Goal: Transaction & Acquisition: Purchase product/service

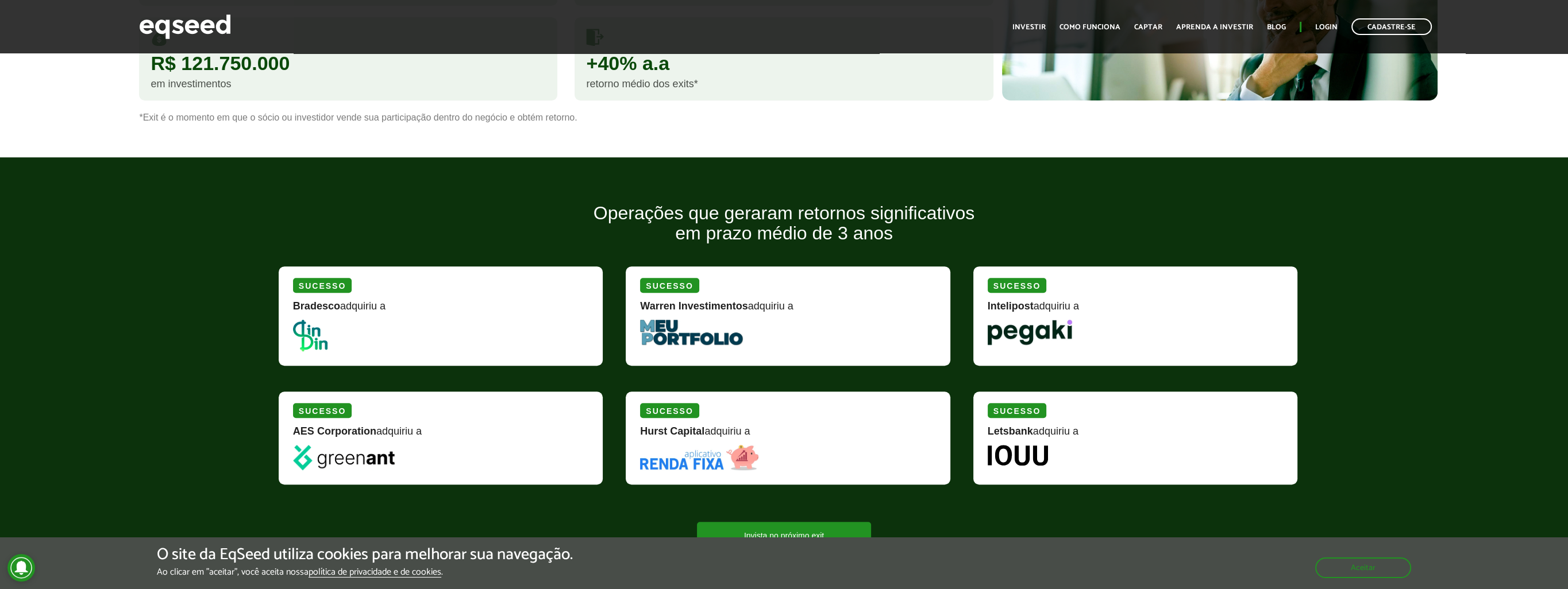
scroll to position [1172, 0]
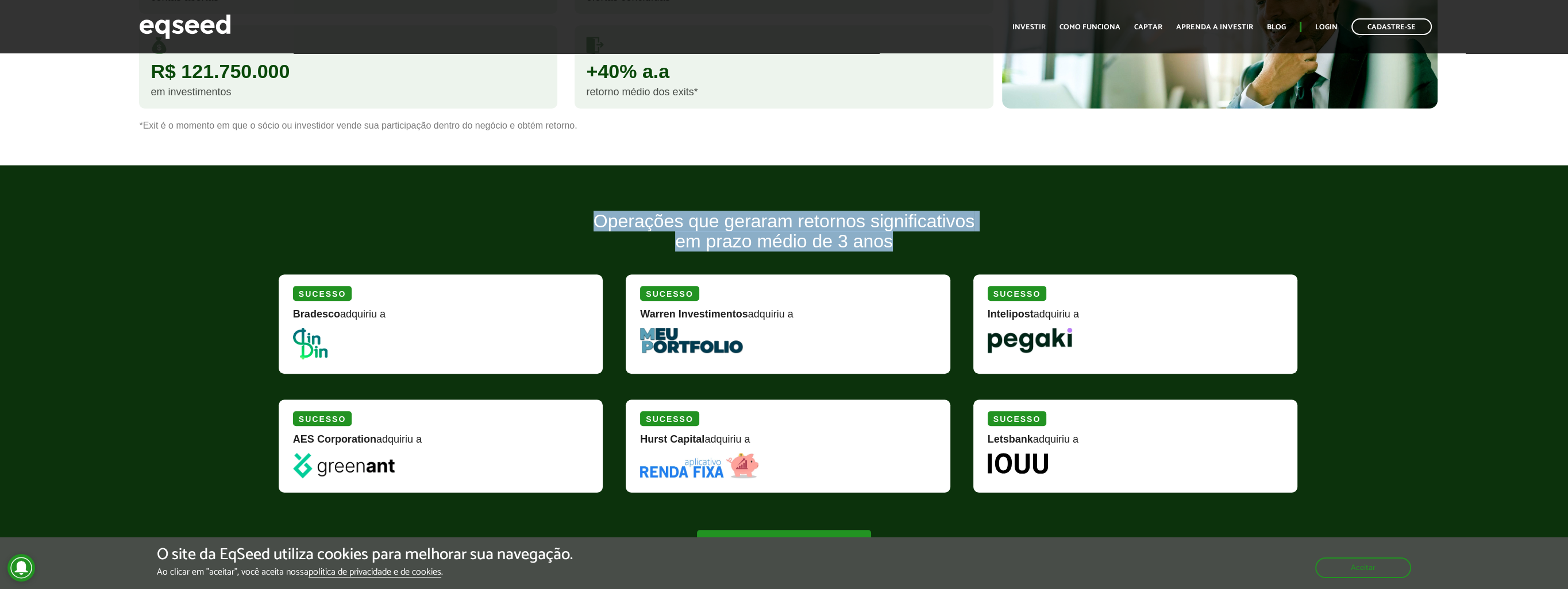
drag, startPoint x: 598, startPoint y: 220, endPoint x: 908, endPoint y: 237, distance: 310.5
click at [908, 237] on h2 "Operações que geraram retornos significativos em prazo médio de 3 anos" at bounding box center [783, 240] width 1028 height 57
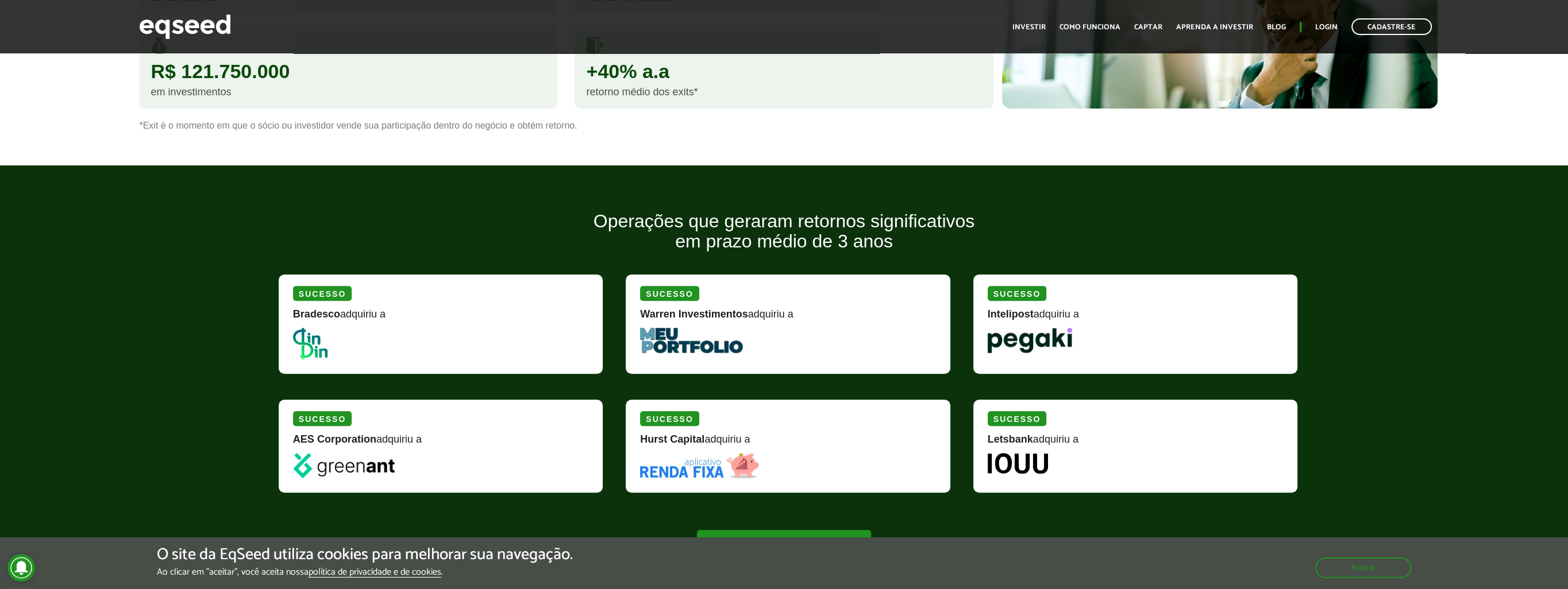
drag, startPoint x: 908, startPoint y: 237, endPoint x: 1107, endPoint y: 188, distance: 204.9
click at [1107, 188] on article "Operações que geraram retornos significativos em prazo médio de 3 anos Sucesso …" at bounding box center [784, 383] width 1568 height 436
click at [309, 302] on div "Sucesso Bradesco adquiriu a" at bounding box center [440, 324] width 324 height 99
click at [323, 316] on strong "Bradesco" at bounding box center [317, 314] width 47 height 11
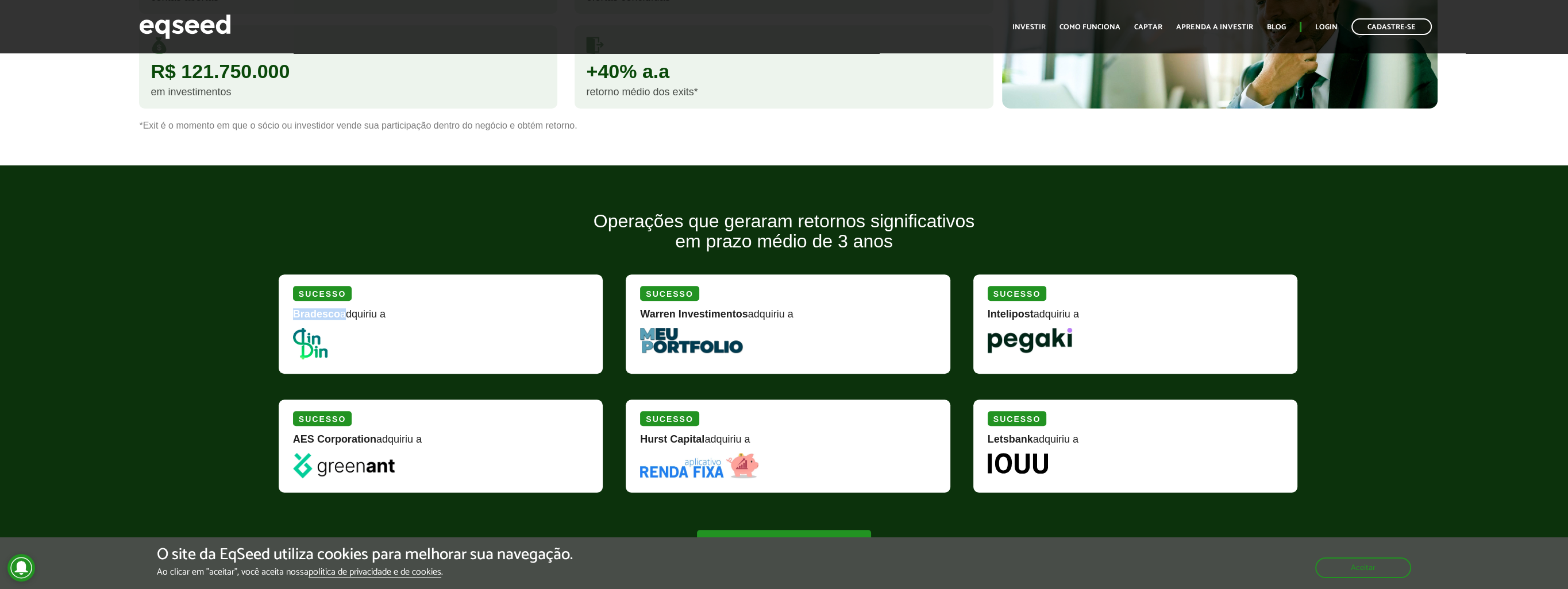
drag, startPoint x: 323, startPoint y: 316, endPoint x: 315, endPoint y: 334, distance: 19.7
click at [315, 334] on img at bounding box center [310, 344] width 34 height 32
click at [313, 346] on img at bounding box center [310, 344] width 34 height 32
click at [323, 341] on img at bounding box center [310, 344] width 34 height 32
click at [336, 323] on div "Bradesco adquiriu a" at bounding box center [440, 319] width 296 height 19
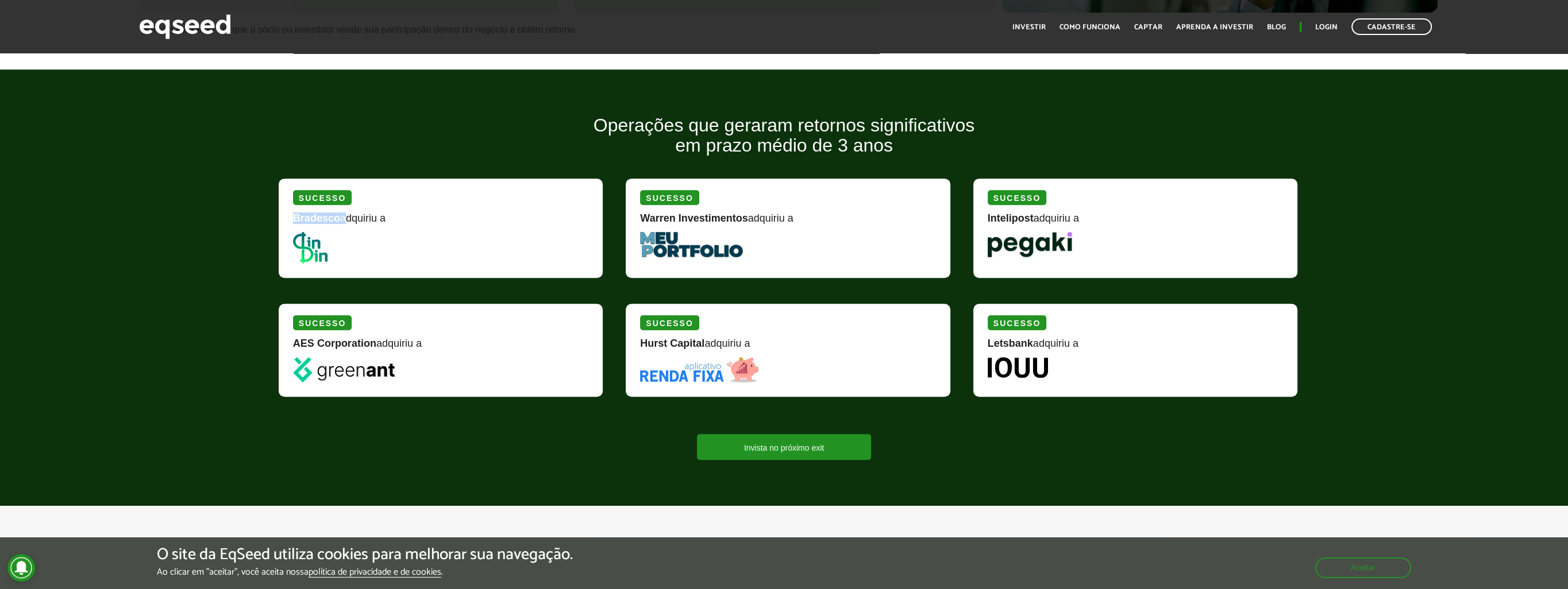
scroll to position [1287, 0]
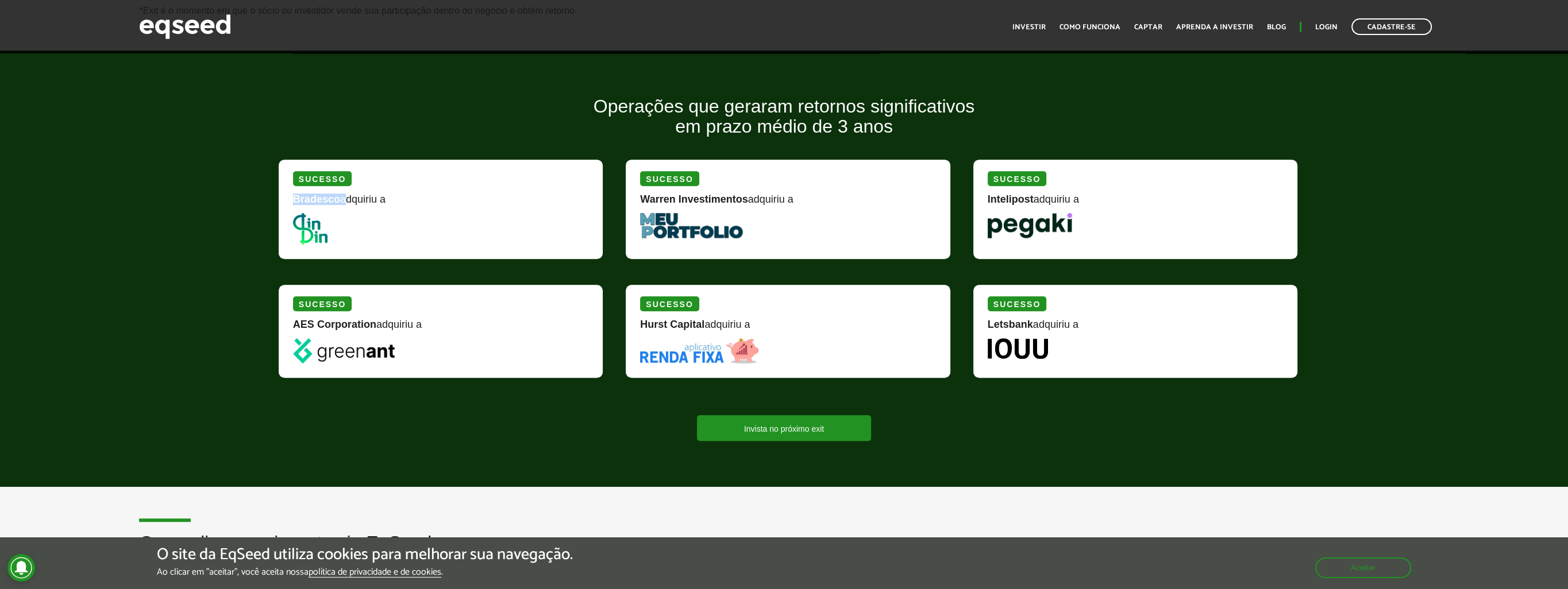
click at [321, 200] on strong "Bradesco" at bounding box center [317, 199] width 47 height 11
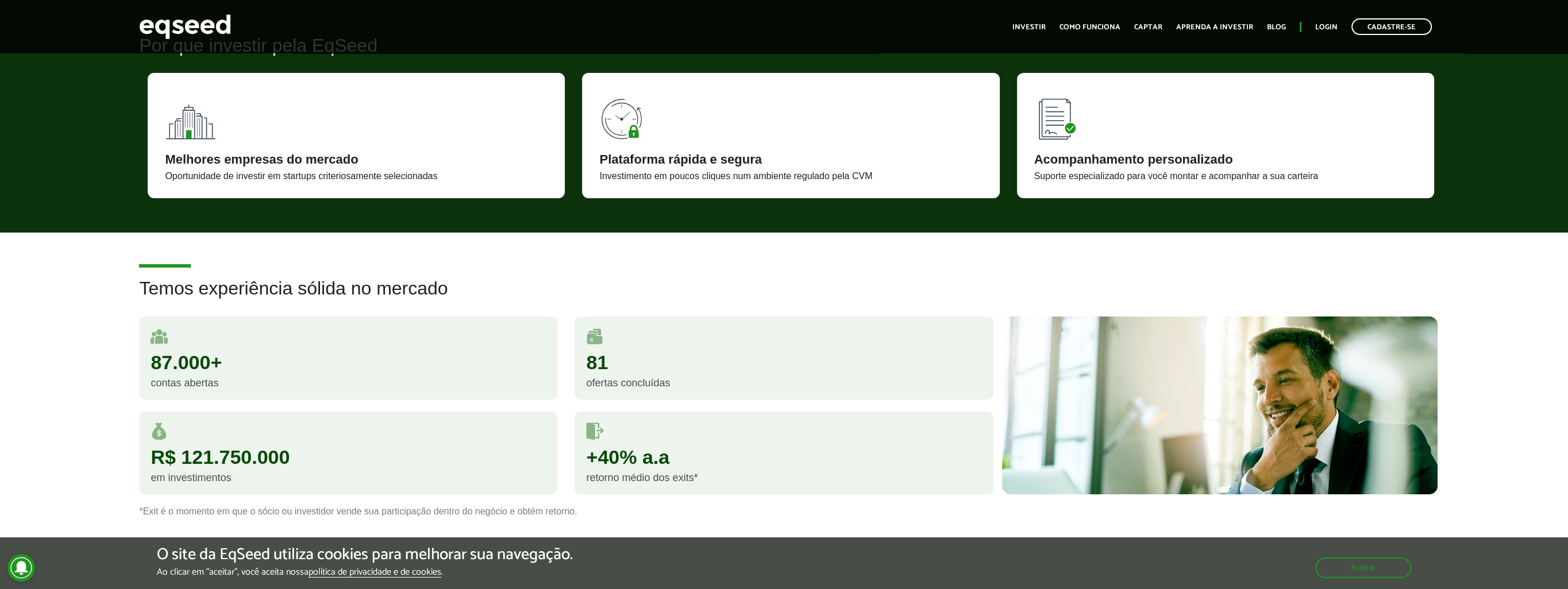
scroll to position [770, 0]
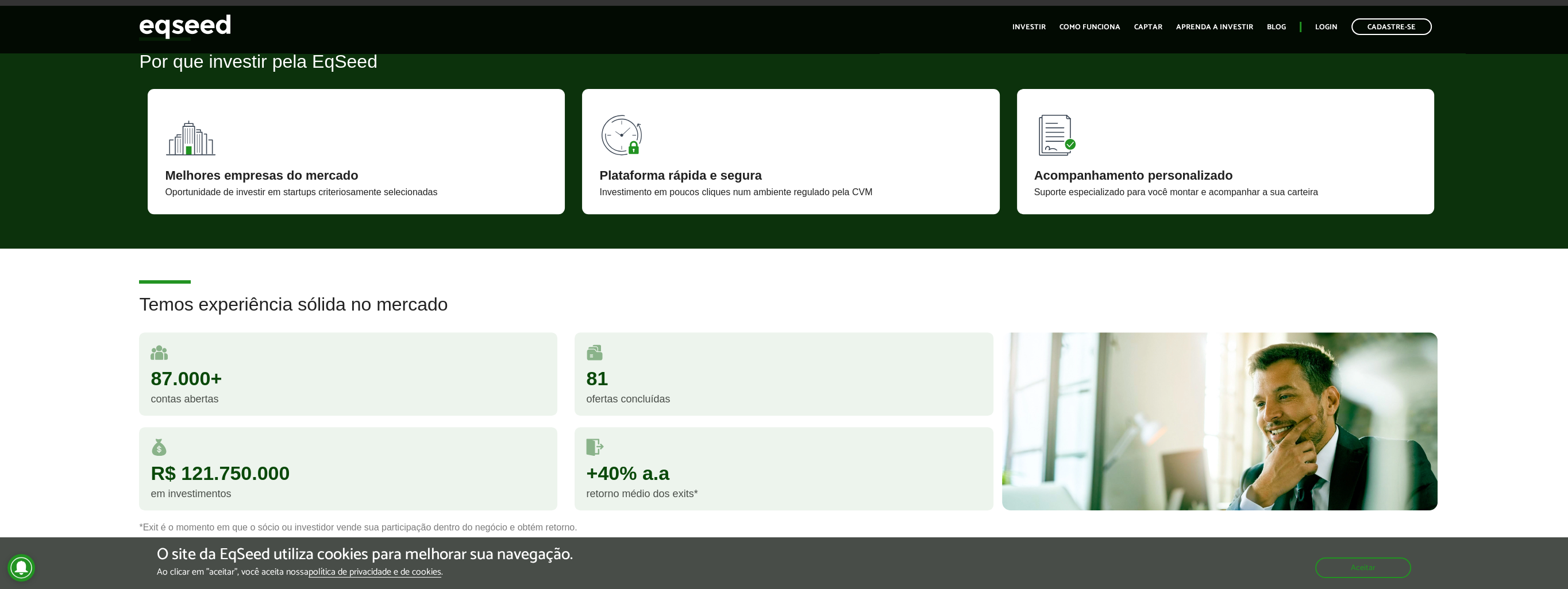
click at [601, 469] on div "+40% a.a" at bounding box center [783, 473] width 395 height 20
drag, startPoint x: 601, startPoint y: 469, endPoint x: 598, endPoint y: 480, distance: 11.4
click at [598, 480] on div "+40% a.a" at bounding box center [783, 473] width 395 height 20
click at [614, 472] on div "+40% a.a" at bounding box center [783, 473] width 395 height 20
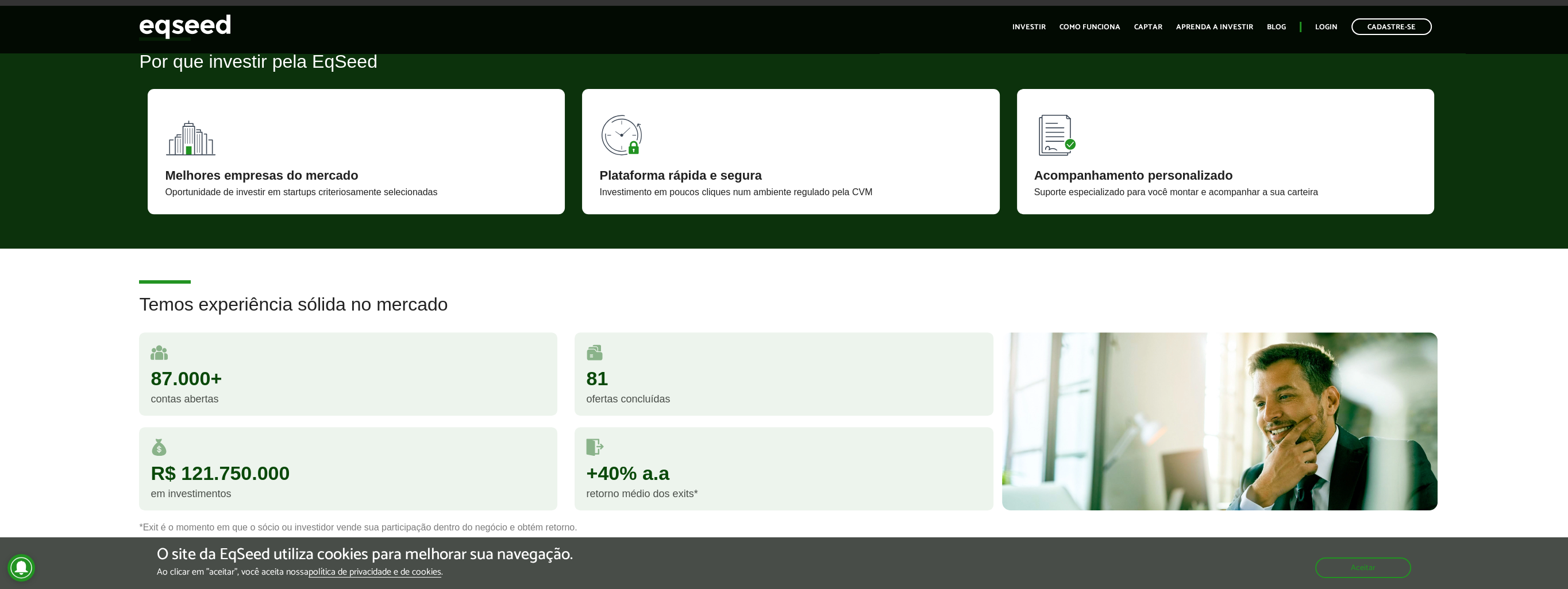
click at [627, 467] on div "+40% a.a" at bounding box center [783, 473] width 395 height 20
click at [604, 472] on div "+40% a.a" at bounding box center [783, 473] width 395 height 20
click at [604, 473] on div "+40% a.a" at bounding box center [783, 473] width 395 height 20
click at [596, 463] on div "+40% a.a" at bounding box center [783, 473] width 395 height 20
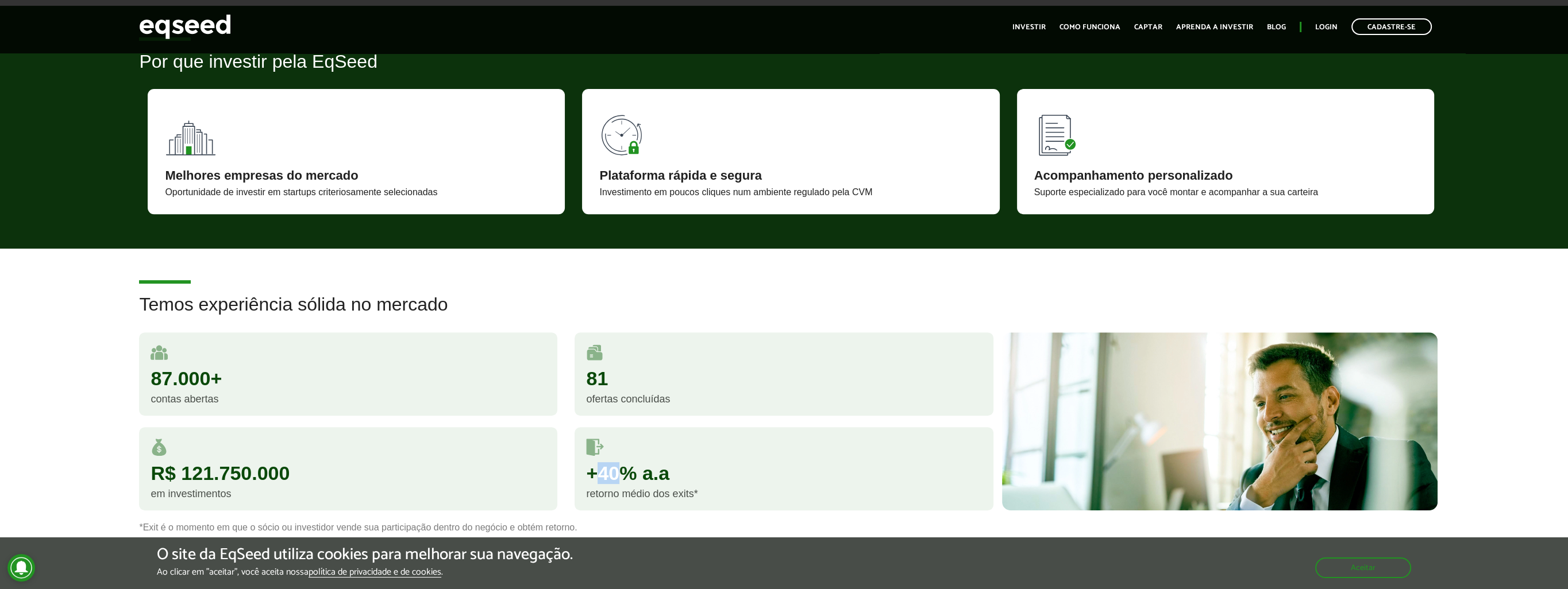
drag, startPoint x: 598, startPoint y: 472, endPoint x: 617, endPoint y: 473, distance: 19.0
click at [617, 473] on div "+40% a.a" at bounding box center [783, 473] width 395 height 20
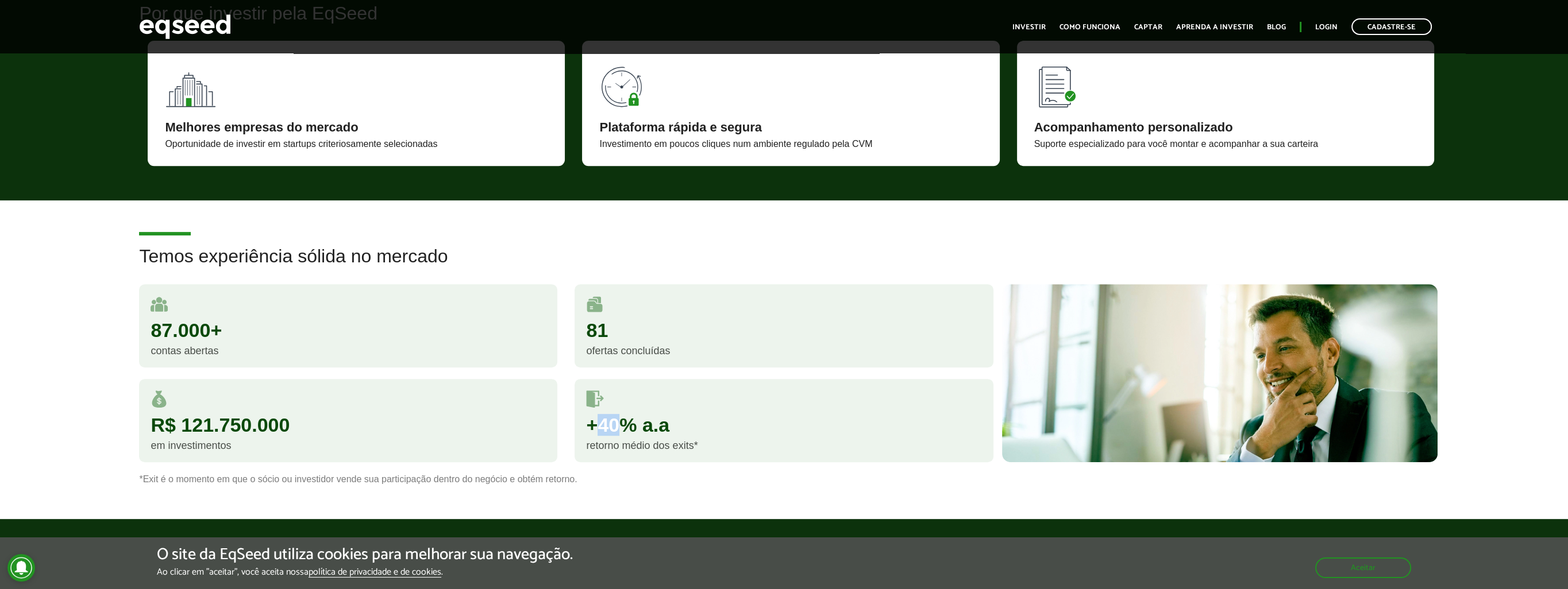
scroll to position [884, 0]
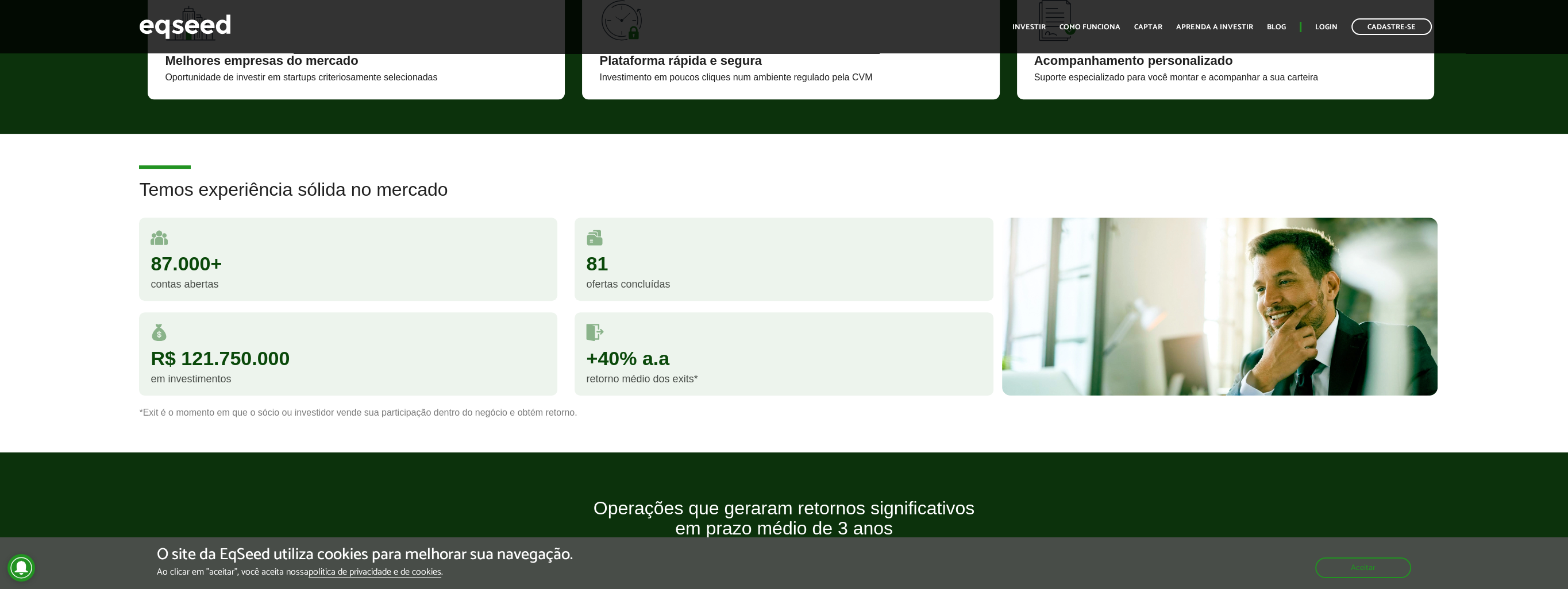
click at [559, 343] on div "R$ 121.750.000 em investimentos" at bounding box center [348, 360] width 436 height 95
click at [602, 353] on div "+40% a.a" at bounding box center [783, 359] width 395 height 20
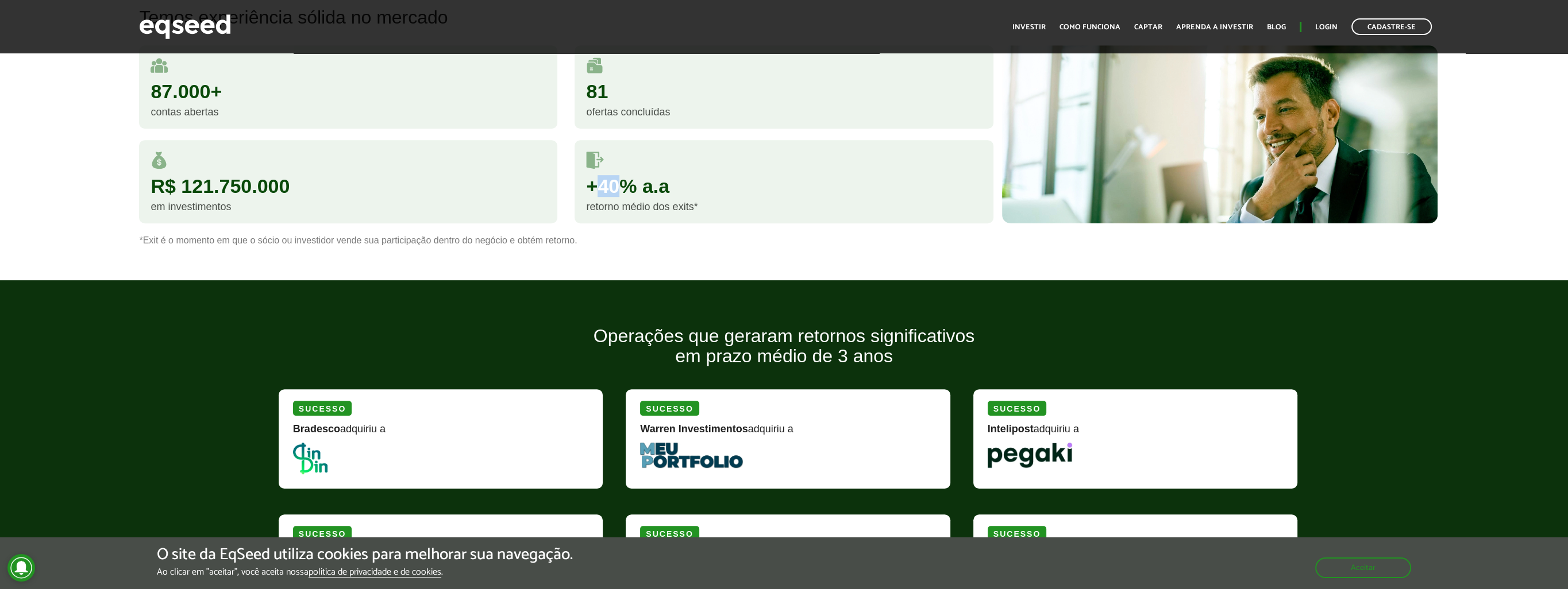
scroll to position [1459, 0]
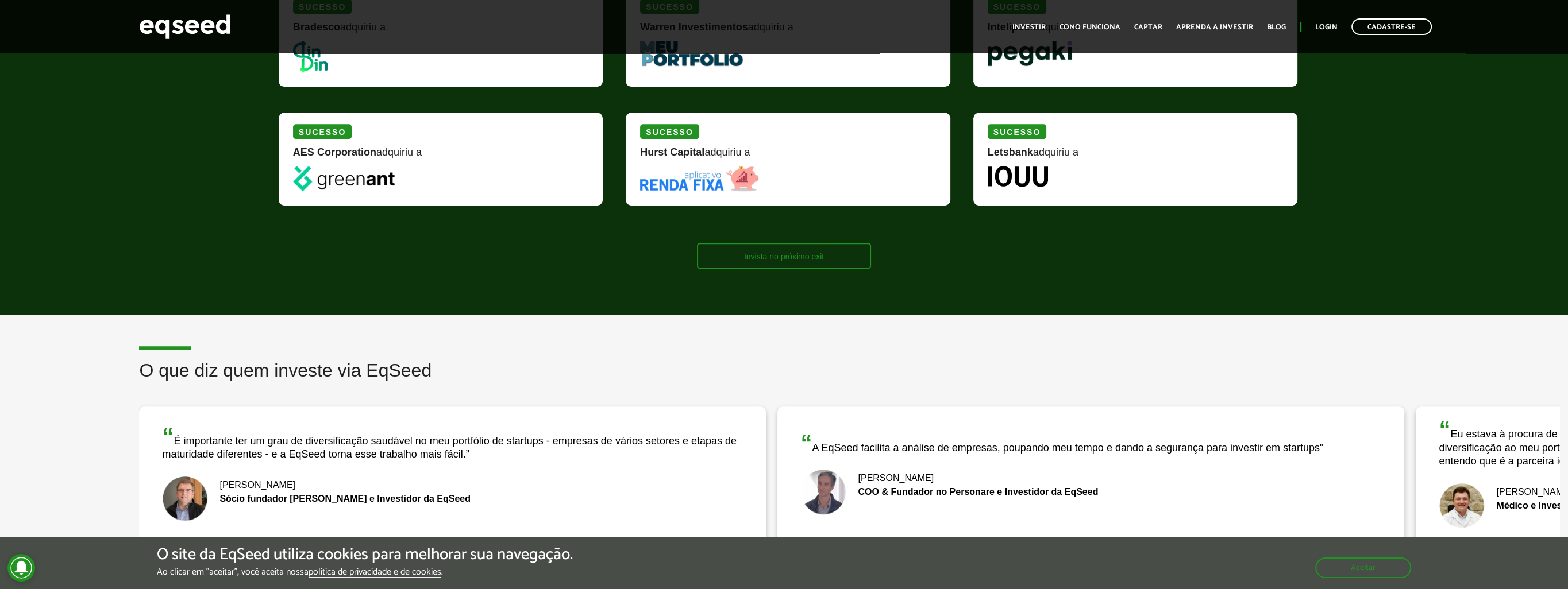
click at [777, 246] on link "Invista no próximo exit" at bounding box center [784, 255] width 174 height 26
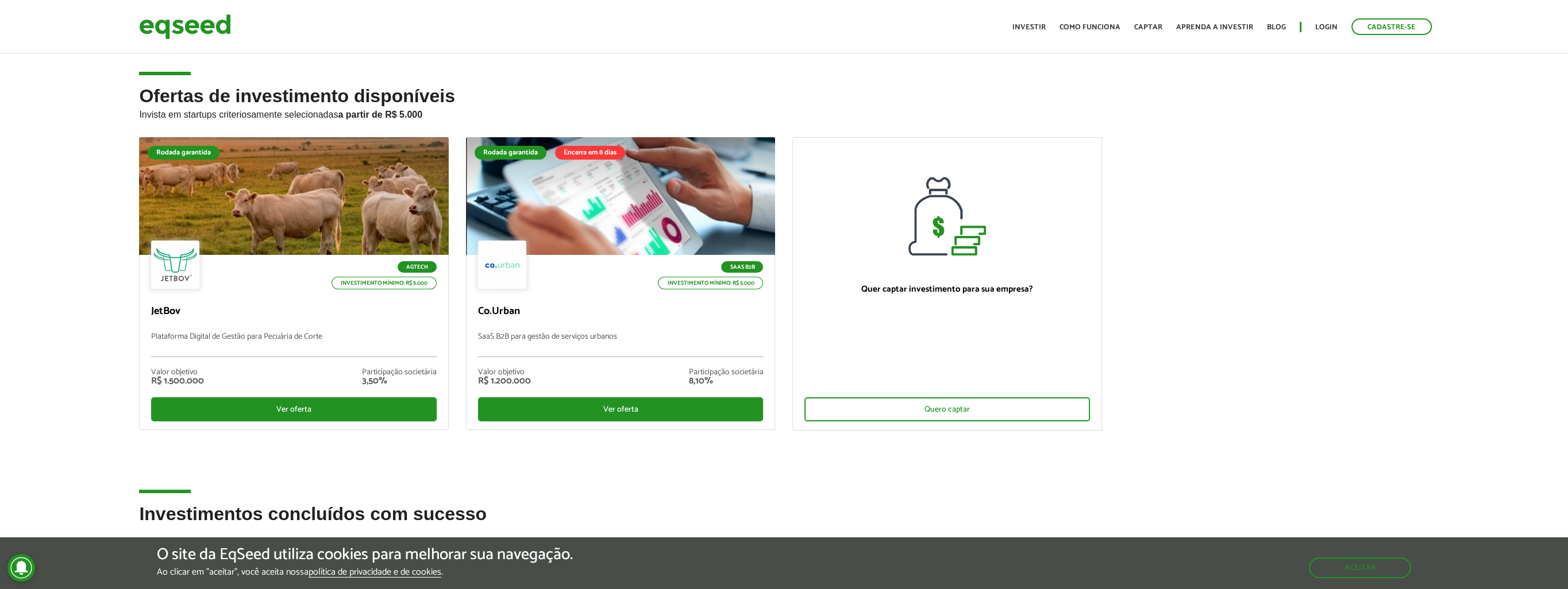
click at [98, 233] on div "Ofertas de investimento disponíveis Invista em startups criteriosamente selecio…" at bounding box center [784, 295] width 1568 height 418
click at [205, 34] on img at bounding box center [185, 26] width 92 height 30
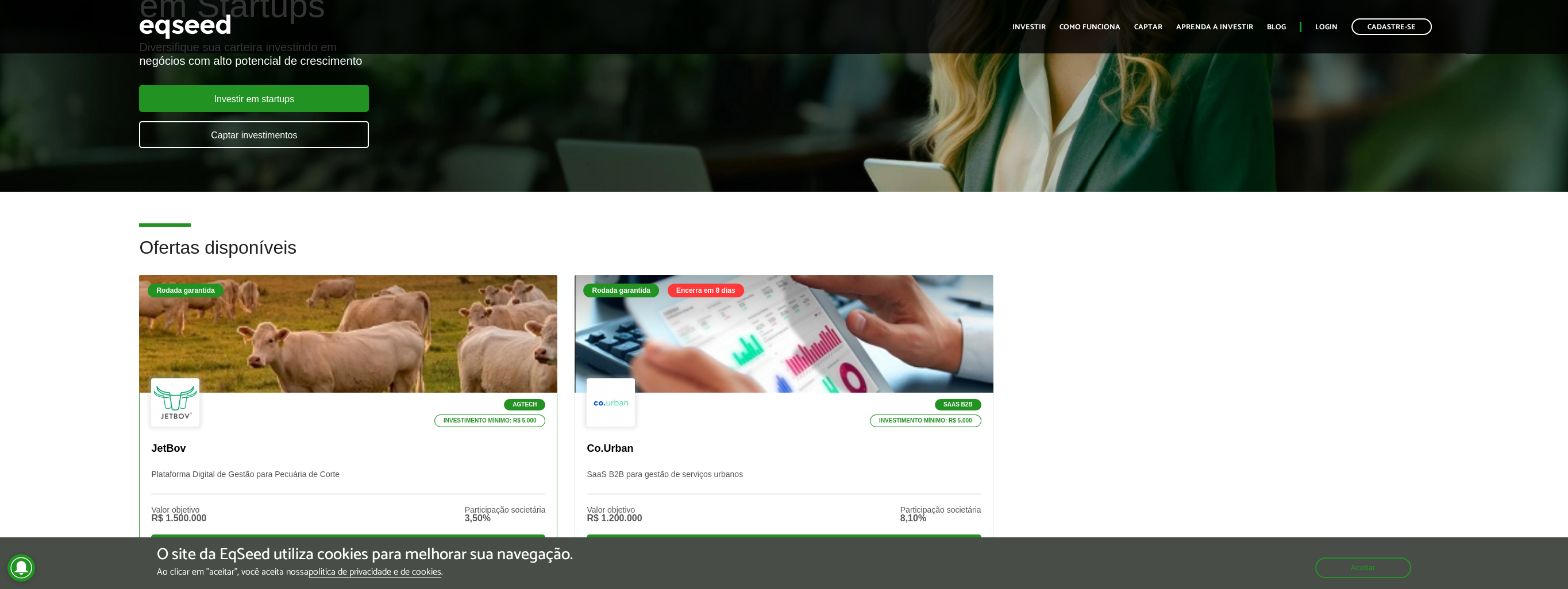
scroll to position [230, 0]
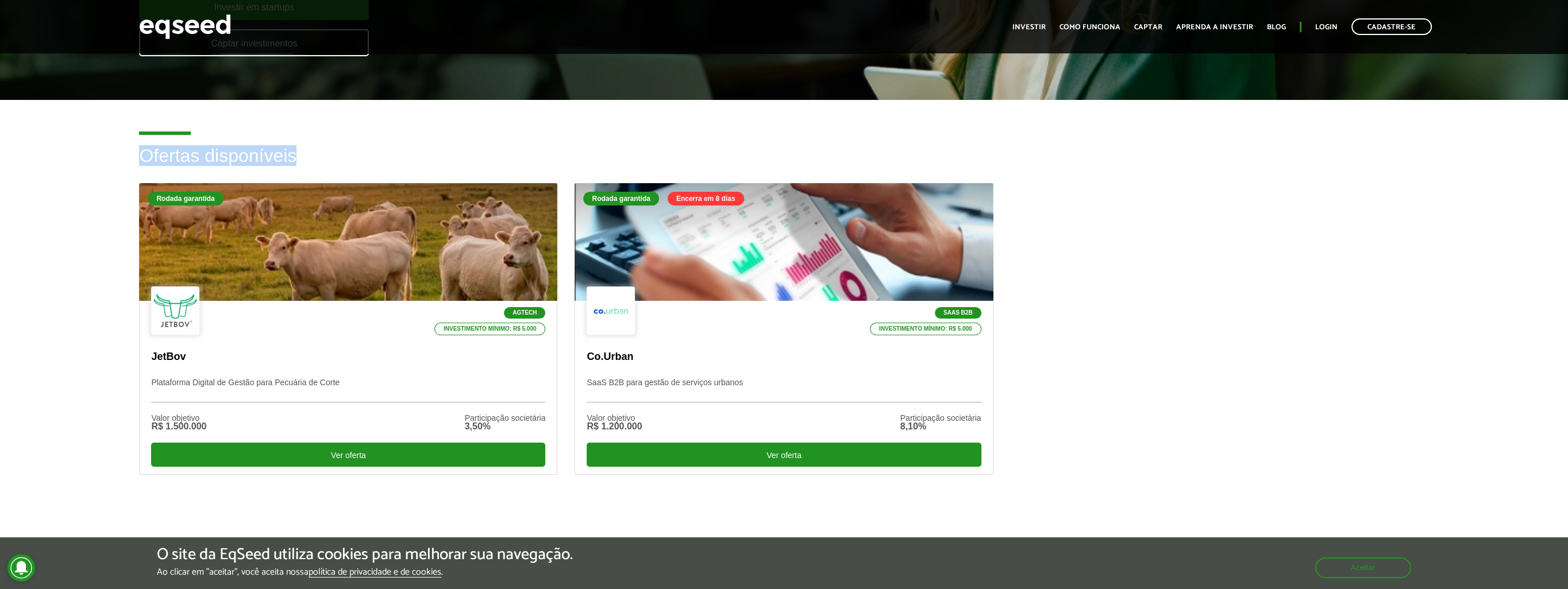
drag, startPoint x: 138, startPoint y: 157, endPoint x: 300, endPoint y: 160, distance: 162.0
click at [300, 160] on h2 "Ofertas disponíveis" at bounding box center [783, 165] width 1290 height 38
drag, startPoint x: 300, startPoint y: 160, endPoint x: 267, endPoint y: 159, distance: 33.0
click at [267, 159] on h2 "Ofertas disponíveis" at bounding box center [783, 165] width 1290 height 38
click at [226, 163] on h2 "Ofertas disponíveis" at bounding box center [783, 165] width 1290 height 38
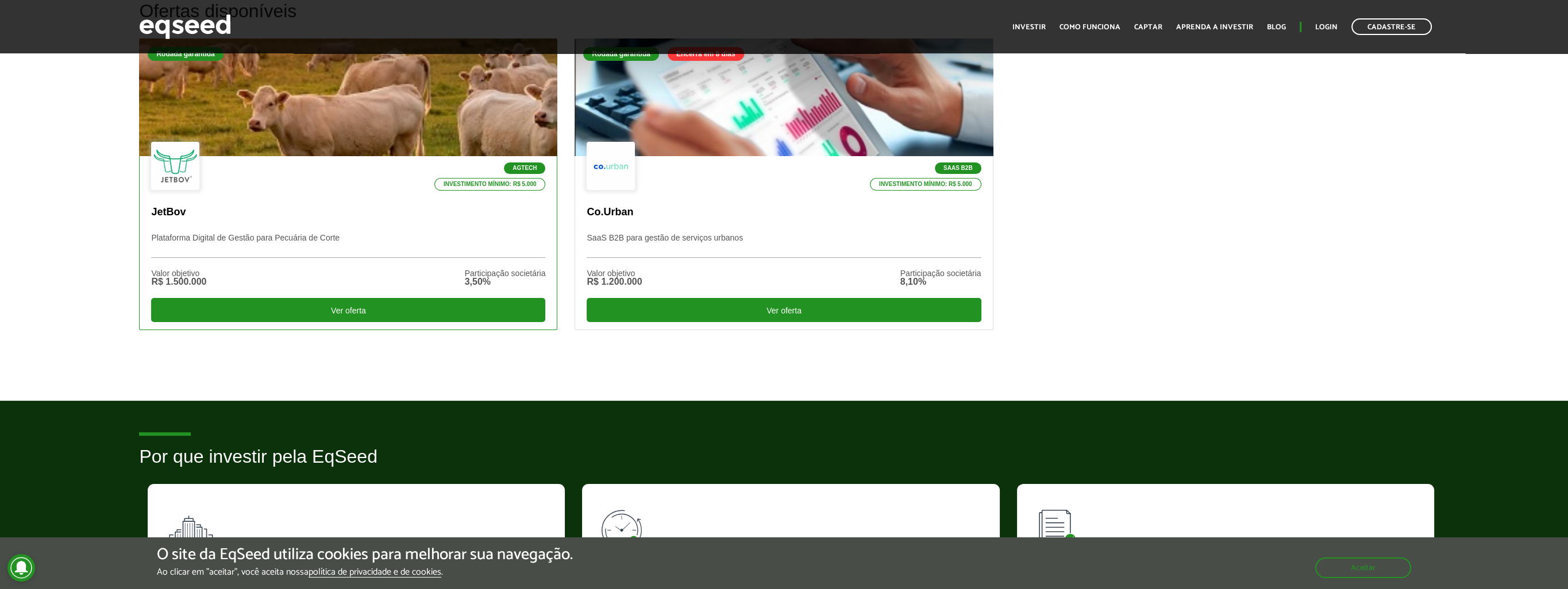
scroll to position [632, 0]
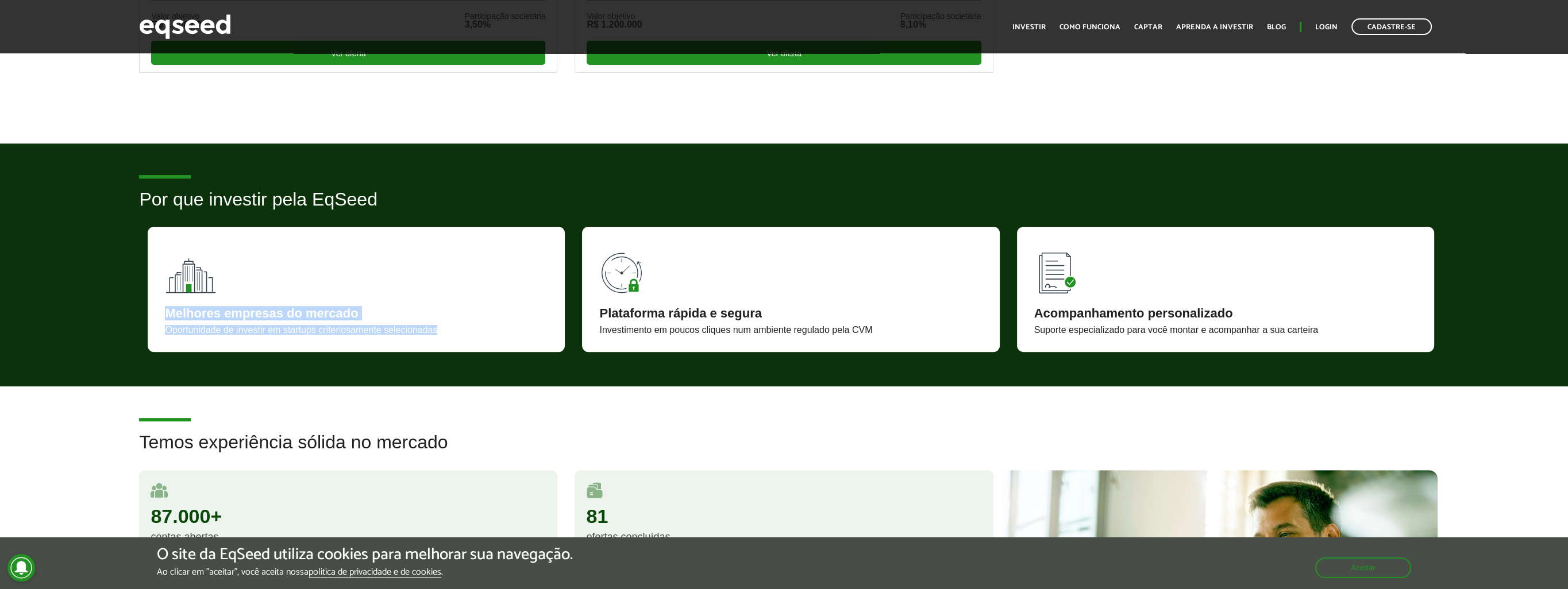
drag, startPoint x: 165, startPoint y: 311, endPoint x: 457, endPoint y: 324, distance: 292.3
click at [457, 324] on div "Melhores empresas do mercado Oportunidade de investir em startups criteriosamen…" at bounding box center [356, 290] width 417 height 125
click at [718, 327] on div "Investimento em poucos cliques num ambiente regulado pela CVM" at bounding box center [790, 330] width 382 height 9
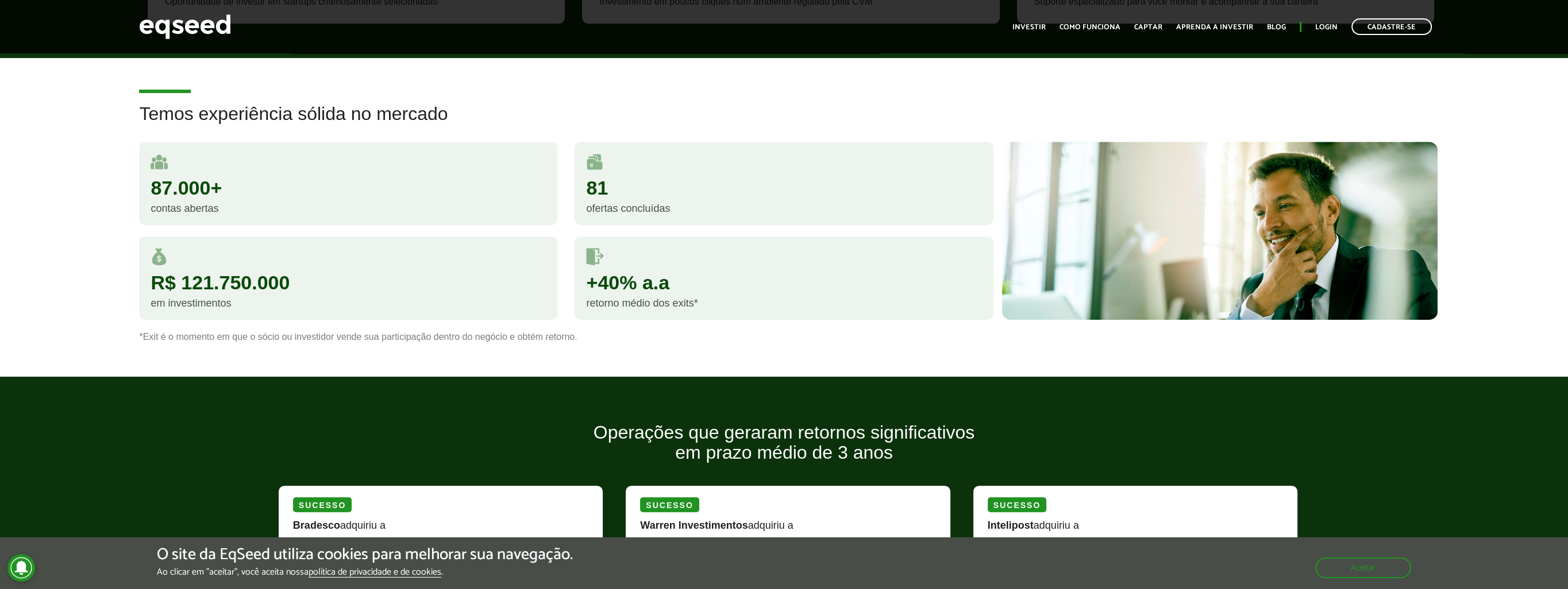
scroll to position [977, 0]
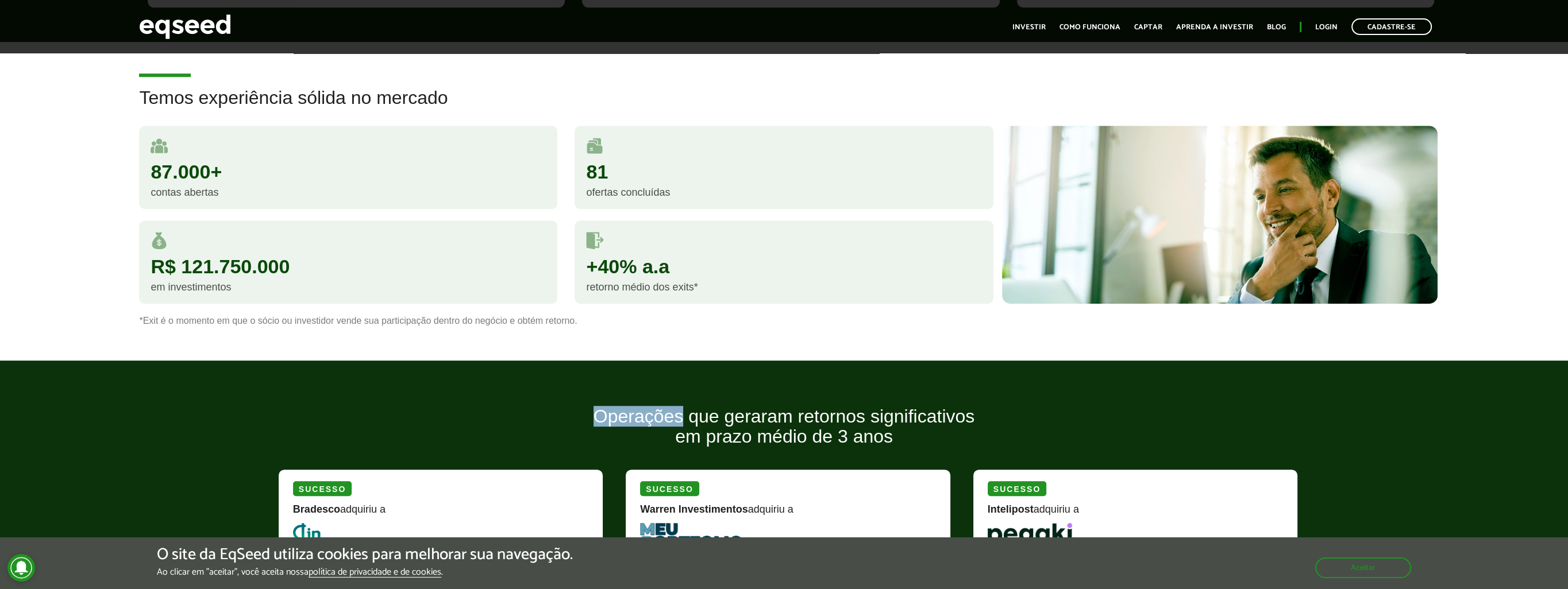
drag, startPoint x: 595, startPoint y: 410, endPoint x: 681, endPoint y: 410, distance: 86.0
click at [681, 410] on h2 "Operações que geraram retornos significativos em prazo médio de 3 anos" at bounding box center [783, 435] width 1028 height 57
drag, startPoint x: 681, startPoint y: 410, endPoint x: 740, endPoint y: 440, distance: 66.2
click at [740, 440] on h2 "Operações que geraram retornos significativos em prazo médio de 3 anos" at bounding box center [783, 435] width 1028 height 57
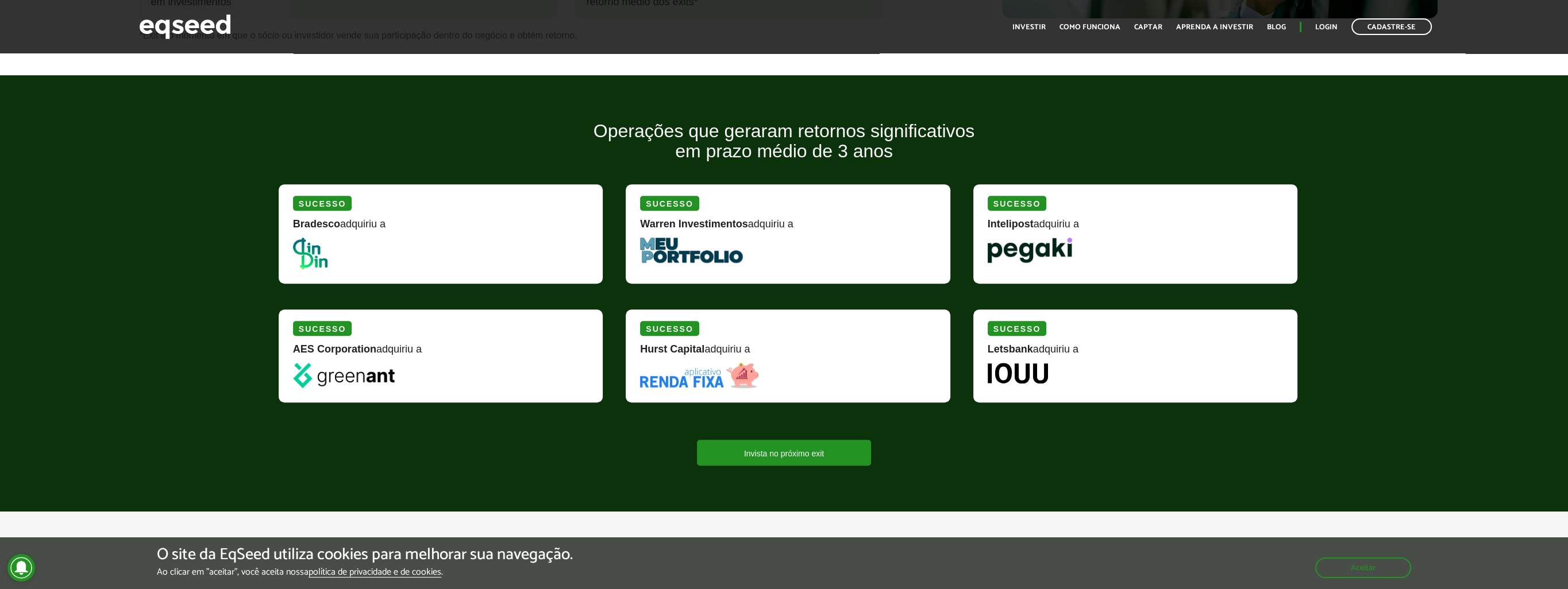
scroll to position [1264, 0]
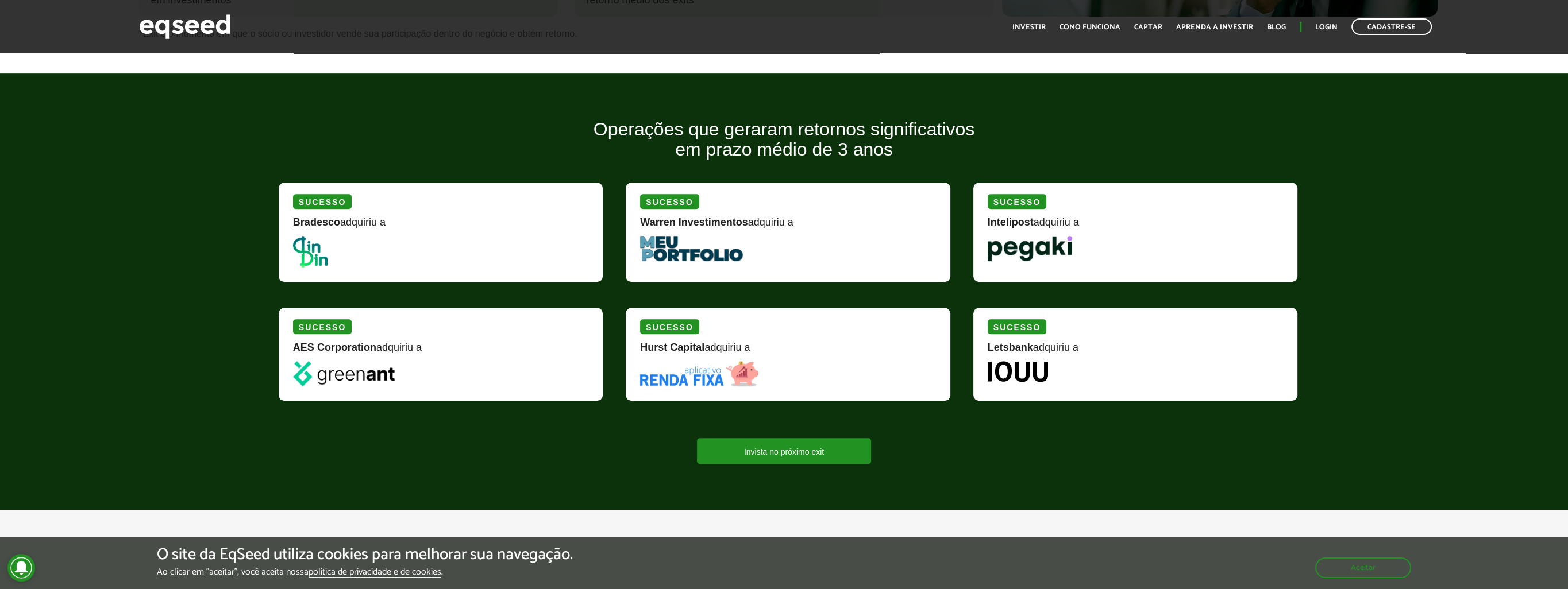
drag, startPoint x: 642, startPoint y: 344, endPoint x: 754, endPoint y: 342, distance: 112.0
click at [754, 342] on div "Hurst Capital adquiriu a" at bounding box center [787, 351] width 296 height 19
drag, startPoint x: 754, startPoint y: 342, endPoint x: 783, endPoint y: 193, distance: 151.8
click at [783, 193] on div "Sucesso Warren Investimentos adquiriu a" at bounding box center [787, 232] width 324 height 99
click at [700, 219] on strong "Warren Investimentos" at bounding box center [693, 222] width 107 height 11
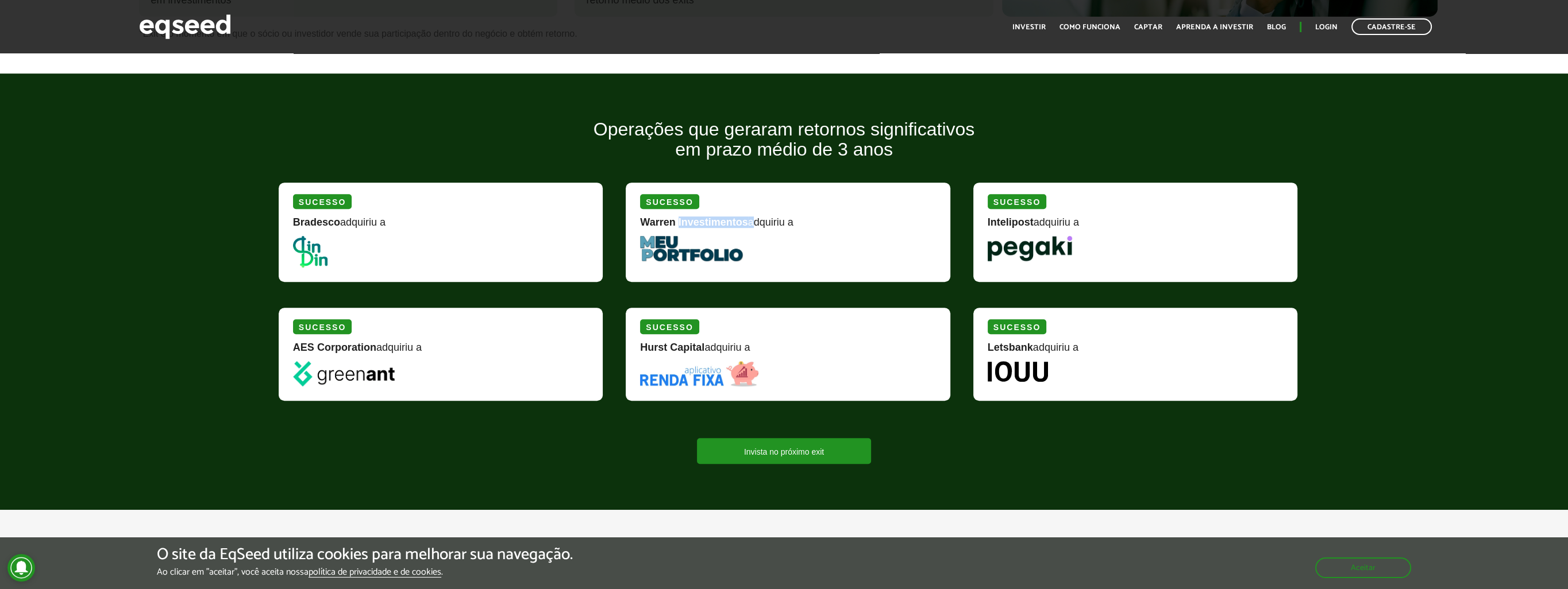
click at [700, 219] on strong "Warren Investimentos" at bounding box center [693, 222] width 107 height 11
click at [735, 219] on strong "Warren Investimentos" at bounding box center [693, 222] width 107 height 11
drag, startPoint x: 735, startPoint y: 219, endPoint x: 719, endPoint y: 226, distance: 17.5
click at [719, 226] on div "Warren Investimentos adquiriu a" at bounding box center [787, 226] width 296 height 19
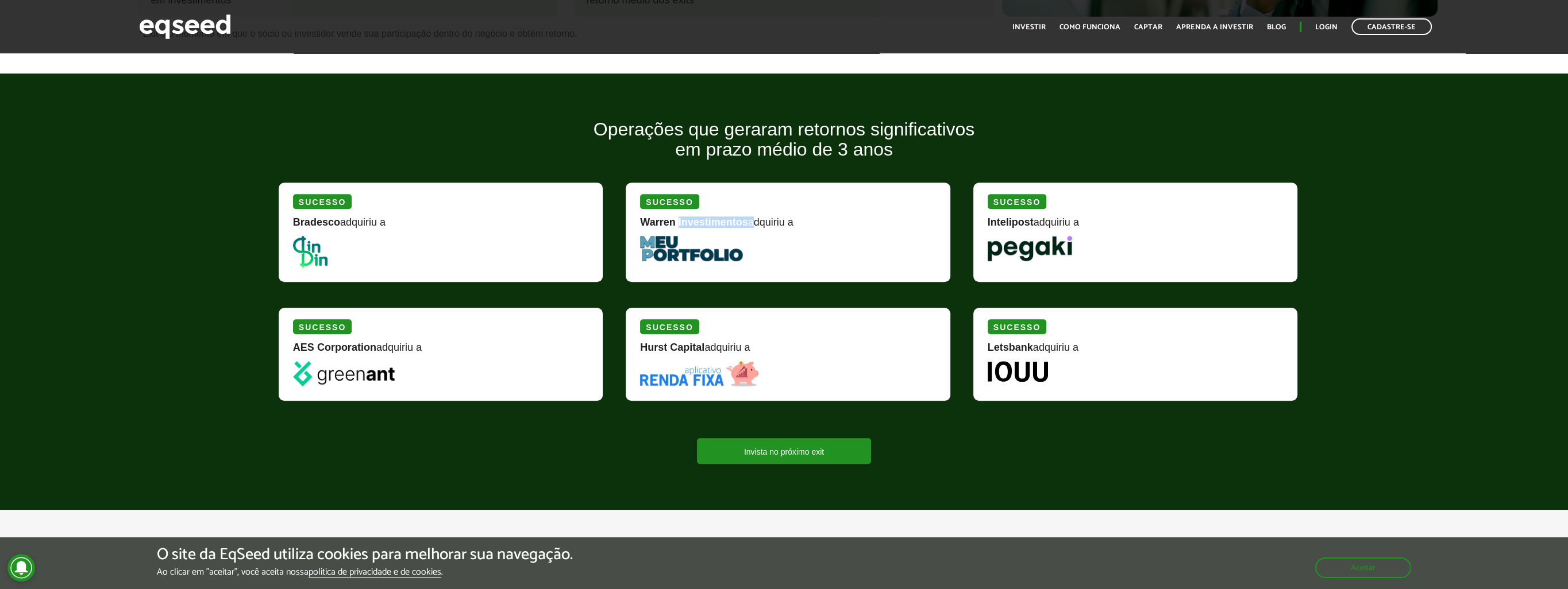
click at [710, 230] on div "Warren Investimentos adquiriu a" at bounding box center [787, 226] width 296 height 19
drag, startPoint x: 594, startPoint y: 124, endPoint x: 679, endPoint y: 124, distance: 85.0
click at [679, 124] on h2 "Operações que geraram retornos significativos em prazo médio de 3 anos" at bounding box center [783, 148] width 1028 height 57
click at [791, 256] on picture at bounding box center [787, 249] width 296 height 25
click at [841, 143] on h2 "Operações que geraram retornos significativos em prazo médio de 3 anos" at bounding box center [783, 148] width 1028 height 57
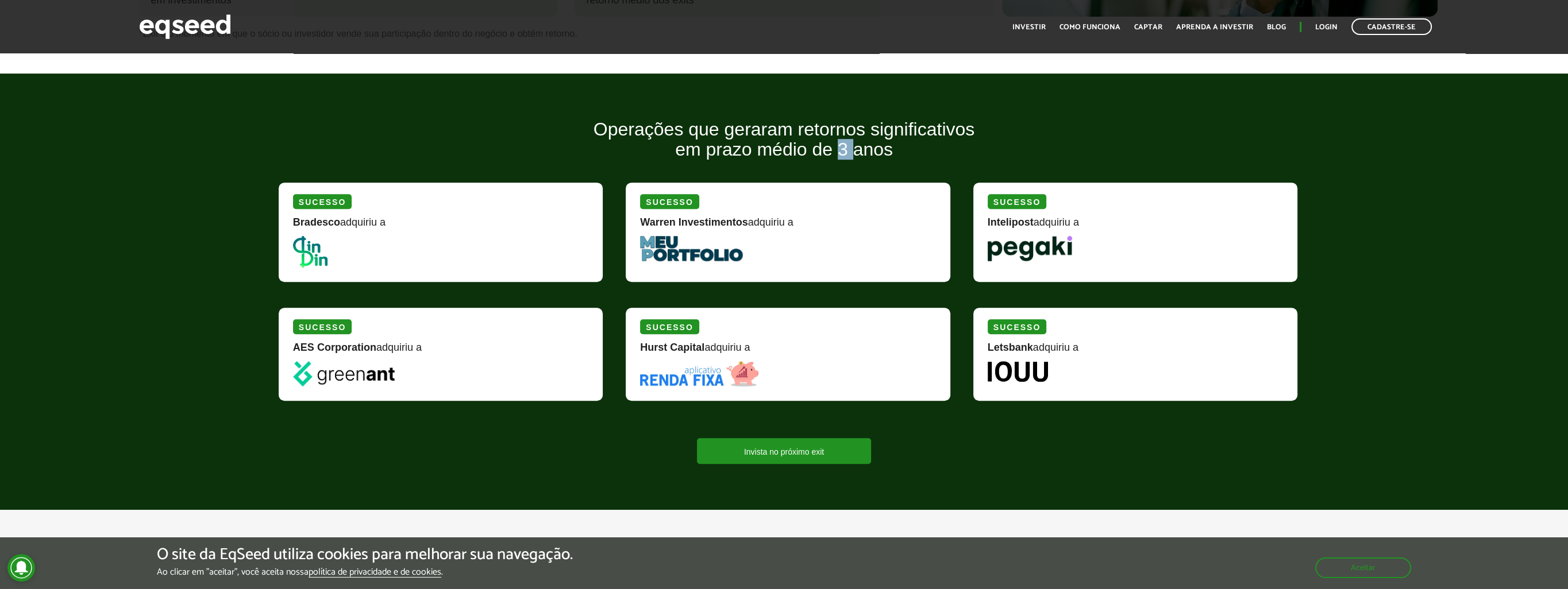
click at [841, 143] on h2 "Operações que geraram retornos significativos em prazo médio de 3 anos" at bounding box center [783, 148] width 1028 height 57
drag, startPoint x: 841, startPoint y: 143, endPoint x: 891, endPoint y: 151, distance: 50.6
click at [891, 151] on h2 "Operações que geraram retornos significativos em prazo médio de 3 anos" at bounding box center [783, 148] width 1028 height 57
click at [712, 224] on strong "Warren Investimentos" at bounding box center [693, 222] width 107 height 11
click at [675, 196] on div "Sucesso" at bounding box center [669, 201] width 59 height 15
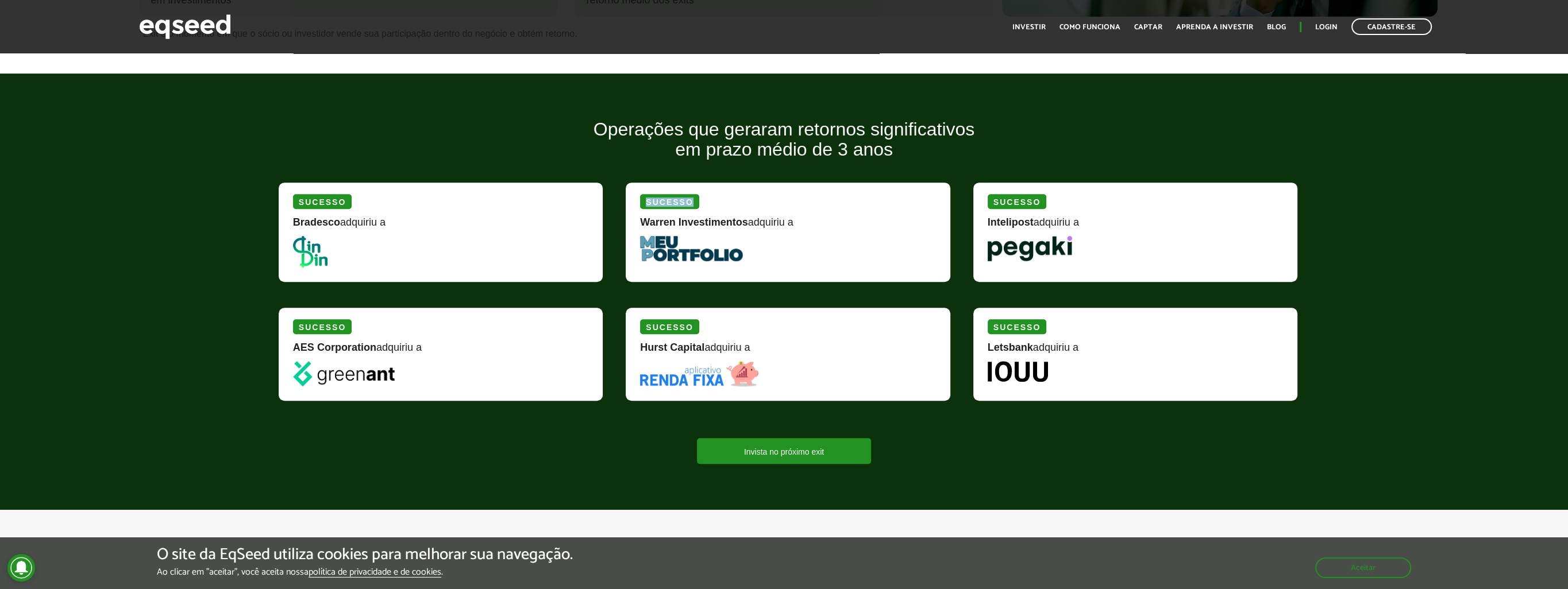
click at [675, 196] on div "Sucesso" at bounding box center [669, 201] width 59 height 15
drag, startPoint x: 675, startPoint y: 196, endPoint x: 824, endPoint y: 182, distance: 149.7
click at [824, 183] on div "Sucesso Warren Investimentos adquiriu a" at bounding box center [787, 232] width 324 height 99
click at [800, 443] on link "Invista no próximo exit" at bounding box center [784, 451] width 174 height 26
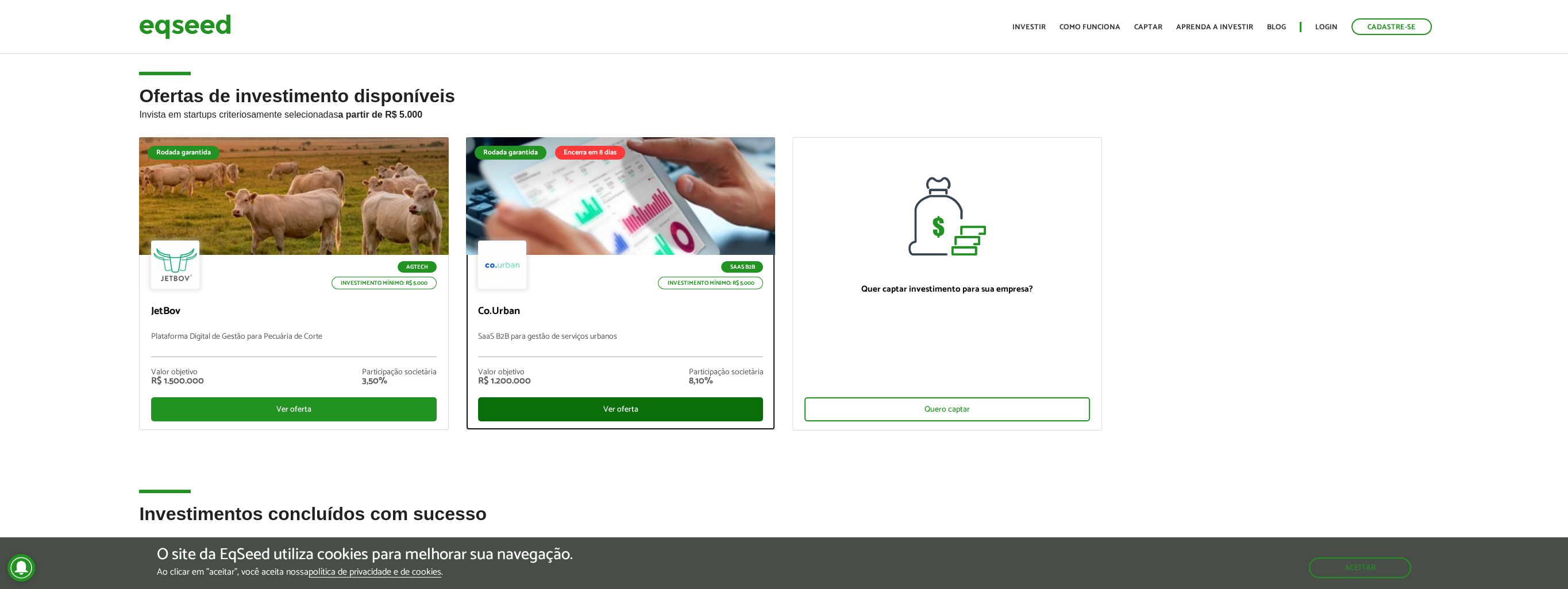
click at [612, 417] on div "Ver oferta" at bounding box center [621, 409] width 286 height 24
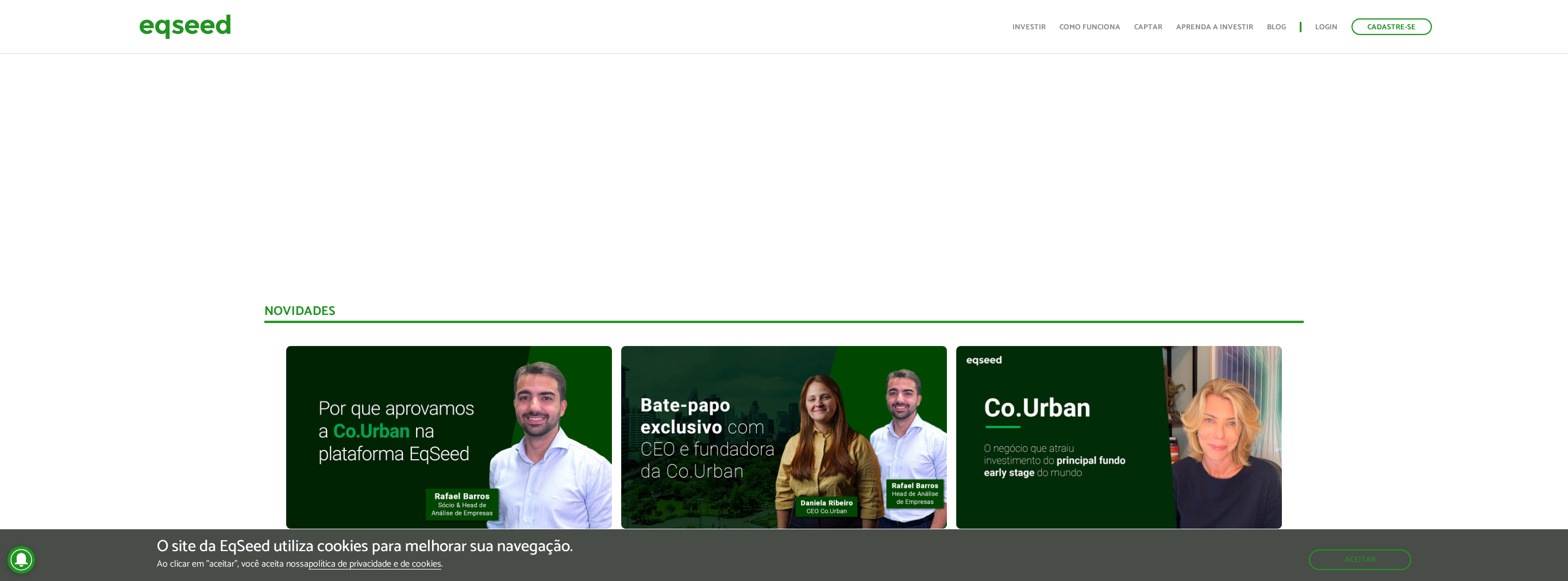
scroll to position [575, 0]
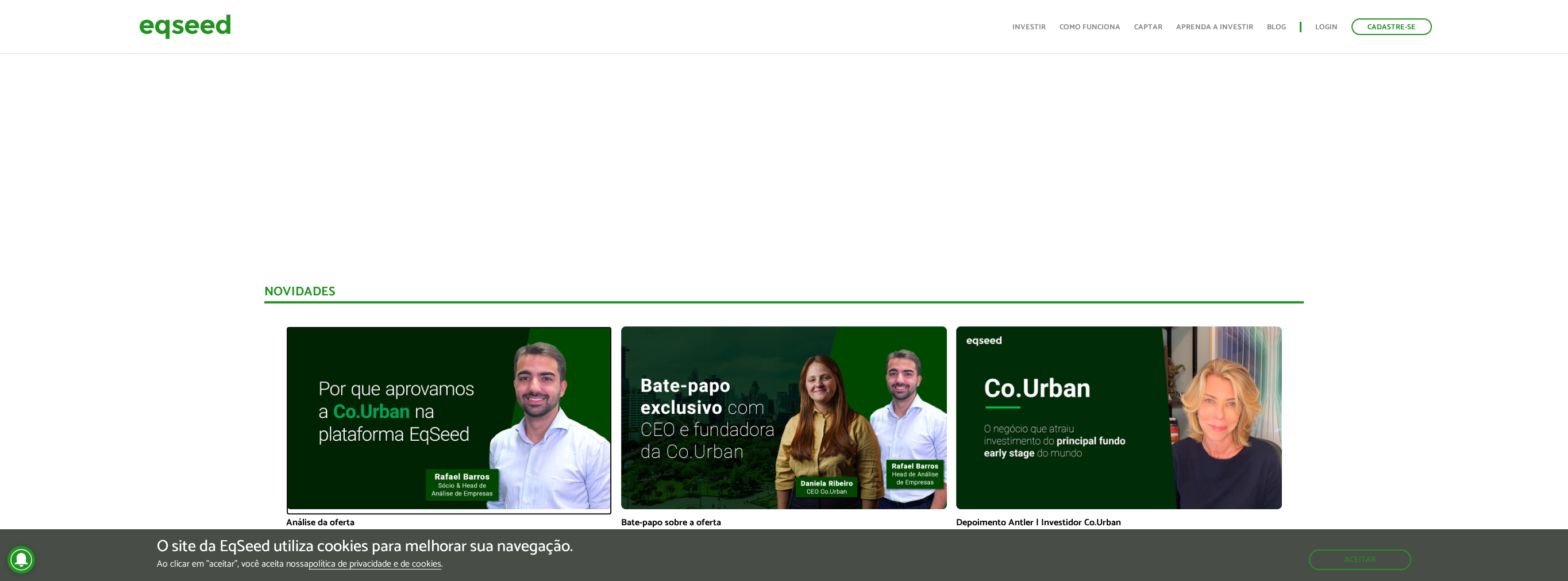
click at [363, 407] on img at bounding box center [449, 418] width 326 height 183
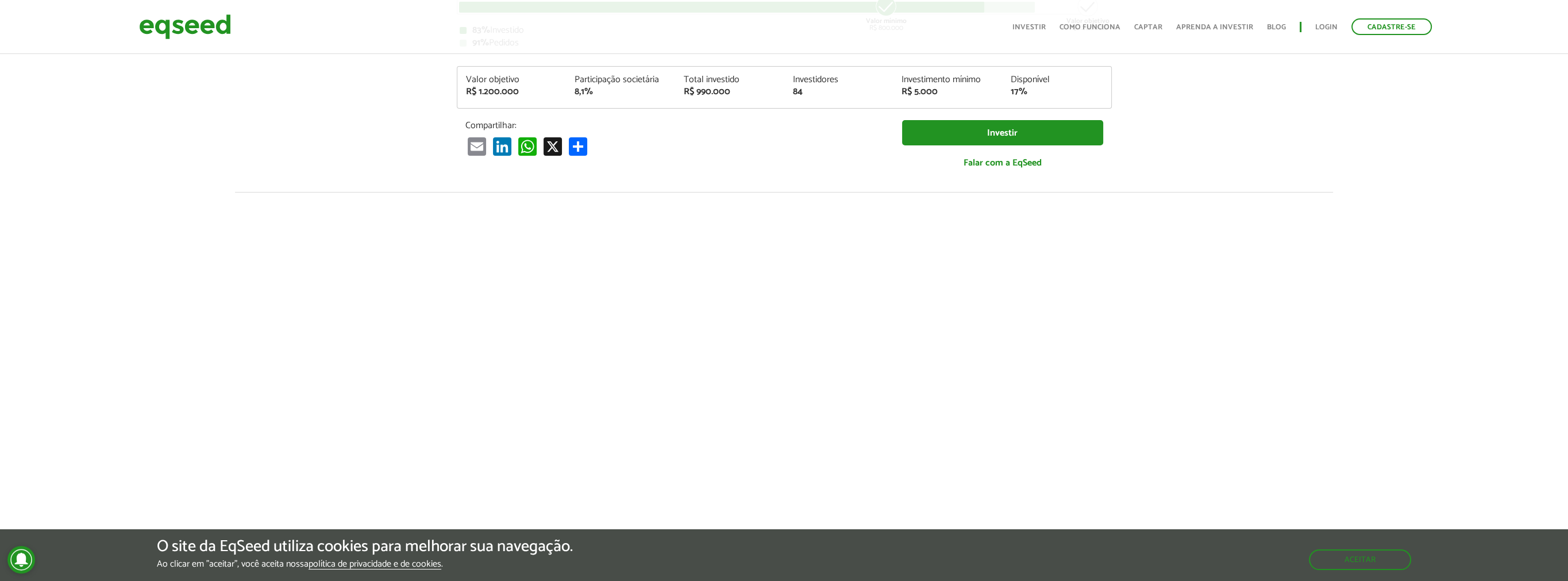
scroll to position [0, 0]
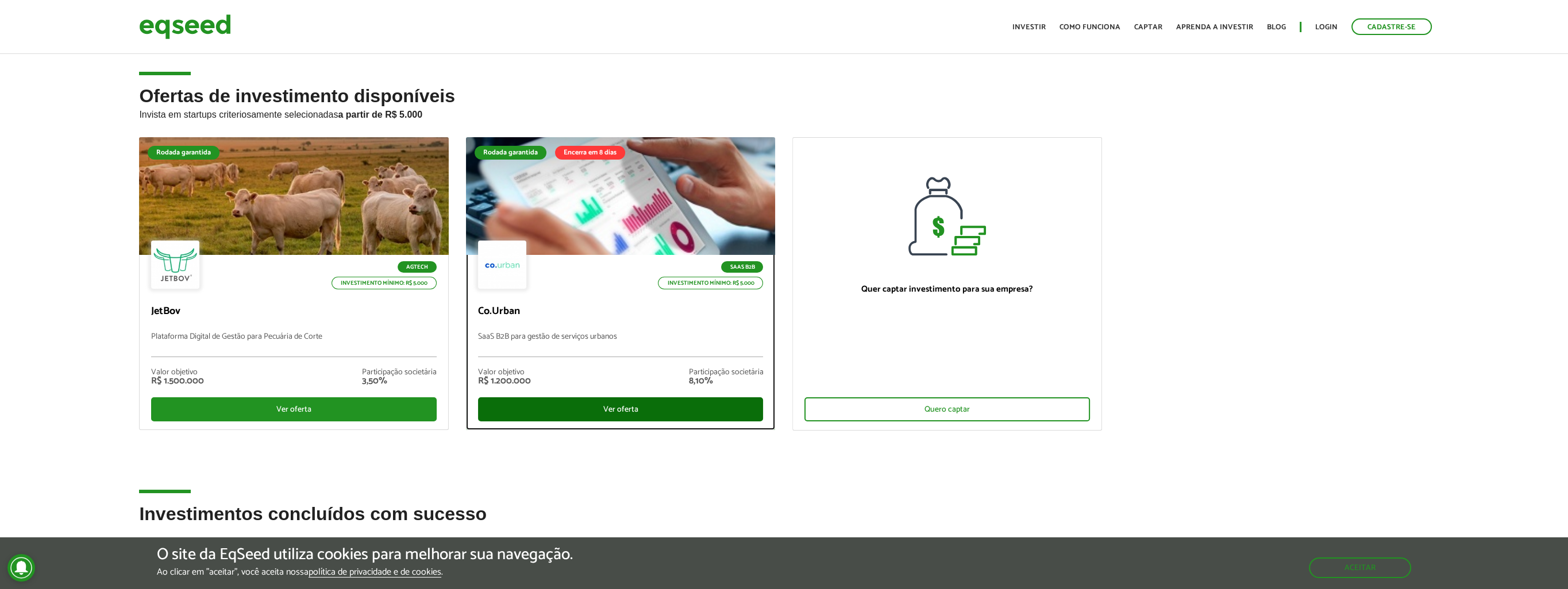
click at [593, 399] on div "Ver oferta" at bounding box center [621, 409] width 286 height 24
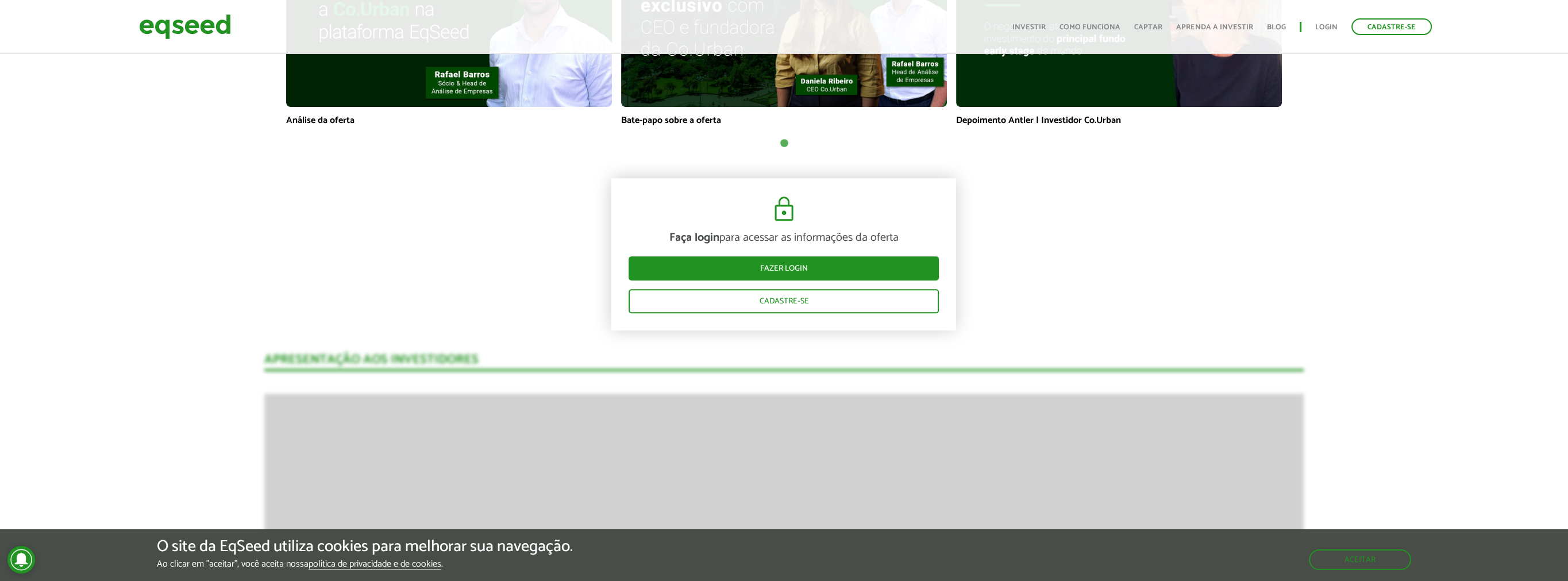
scroll to position [1322, 0]
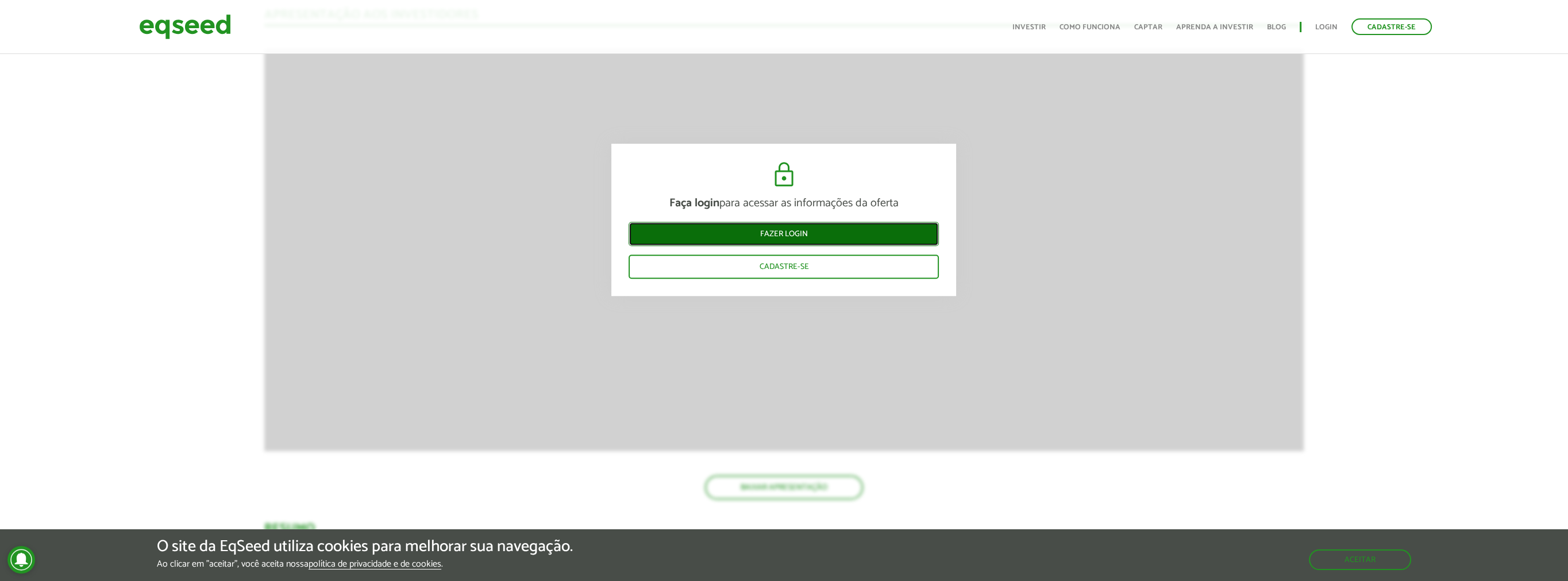
click at [774, 232] on link "Fazer login" at bounding box center [783, 234] width 310 height 24
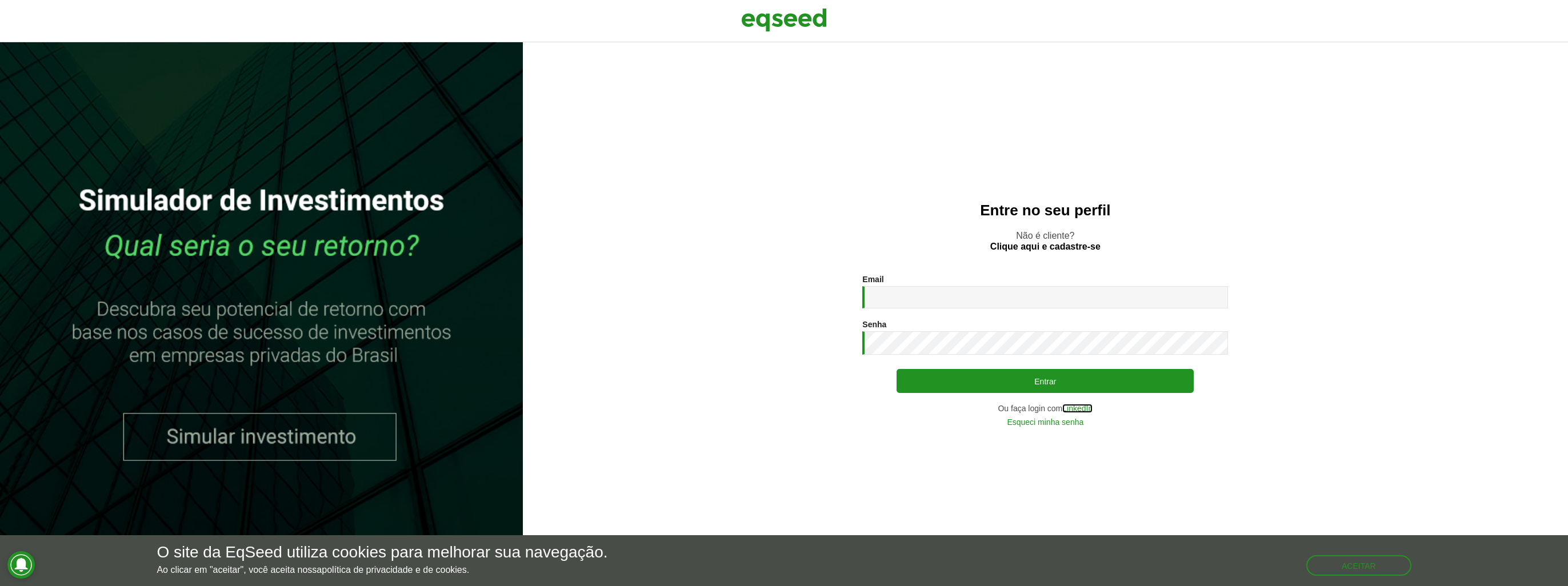
click at [1072, 412] on link "LinkedIn" at bounding box center [1078, 409] width 30 height 8
click at [1085, 414] on div "Email * Digite seu endereço de e-mail. Senha * Digite a senha que será usada em…" at bounding box center [1045, 350] width 366 height 151
click at [1084, 409] on link "LinkedIn" at bounding box center [1078, 409] width 30 height 8
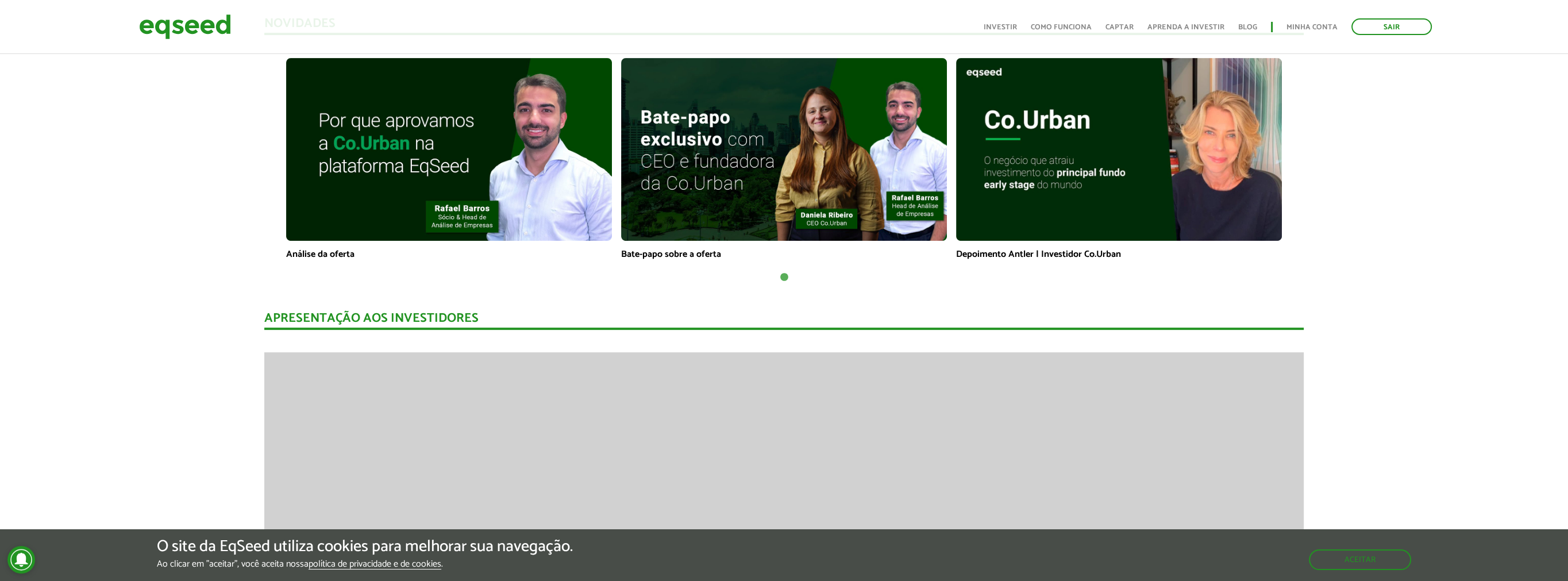
scroll to position [1092, 0]
